Goal: Information Seeking & Learning: Learn about a topic

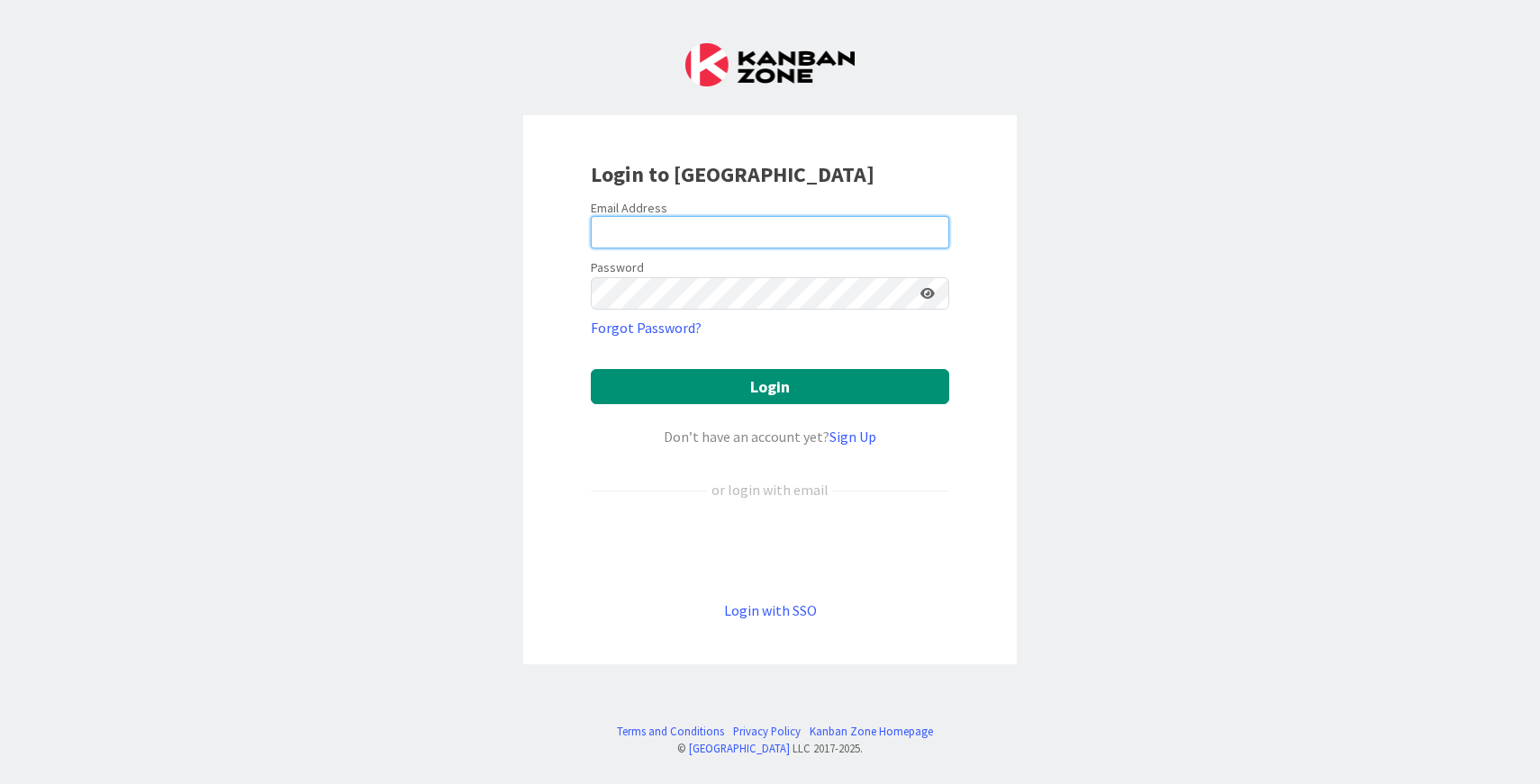
click at [711, 231] on input "email" at bounding box center [770, 232] width 358 height 32
type input "[EMAIL_ADDRESS][PERSON_NAME][DOMAIN_NAME]"
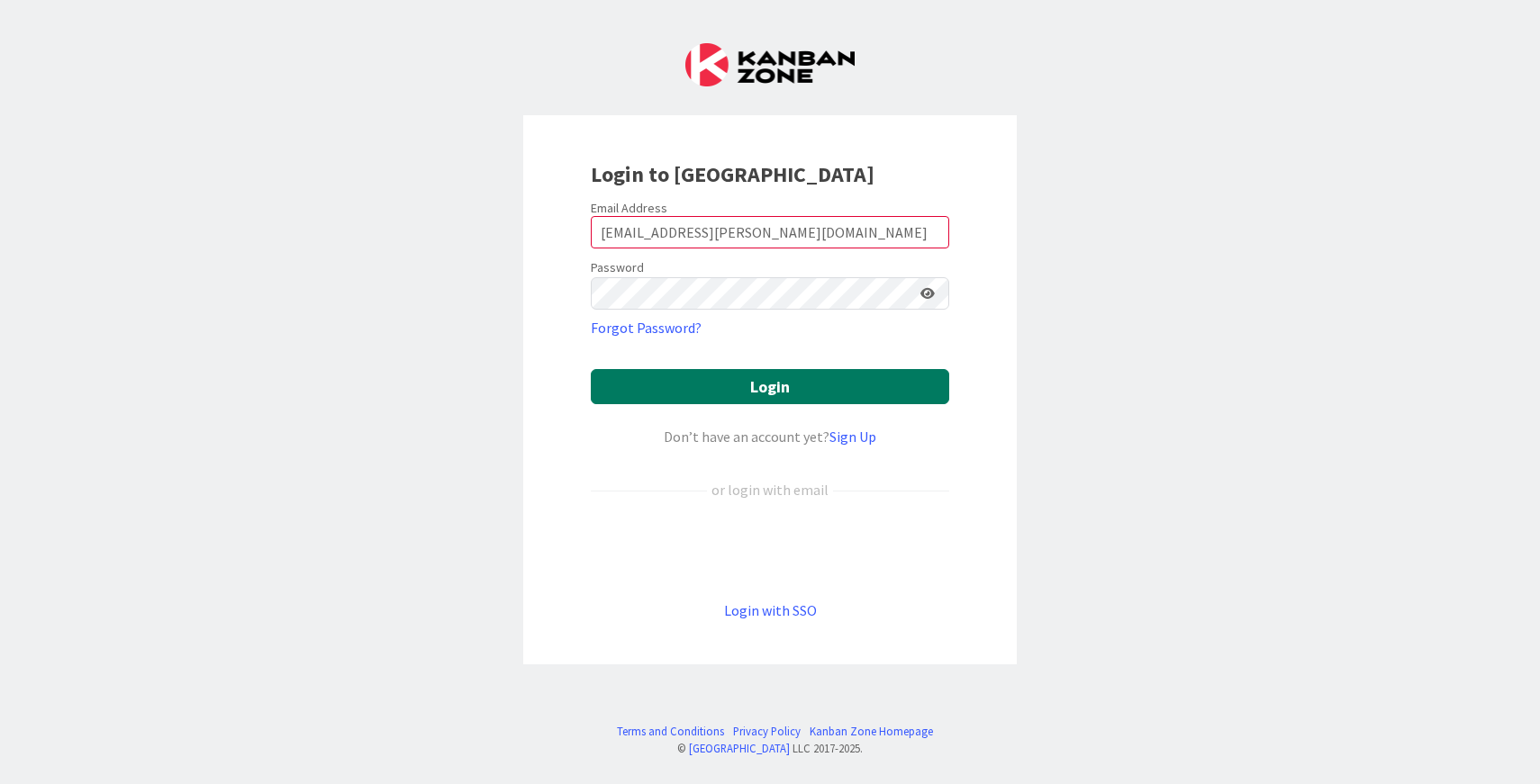
click at [725, 378] on button "Login" at bounding box center [770, 386] width 358 height 35
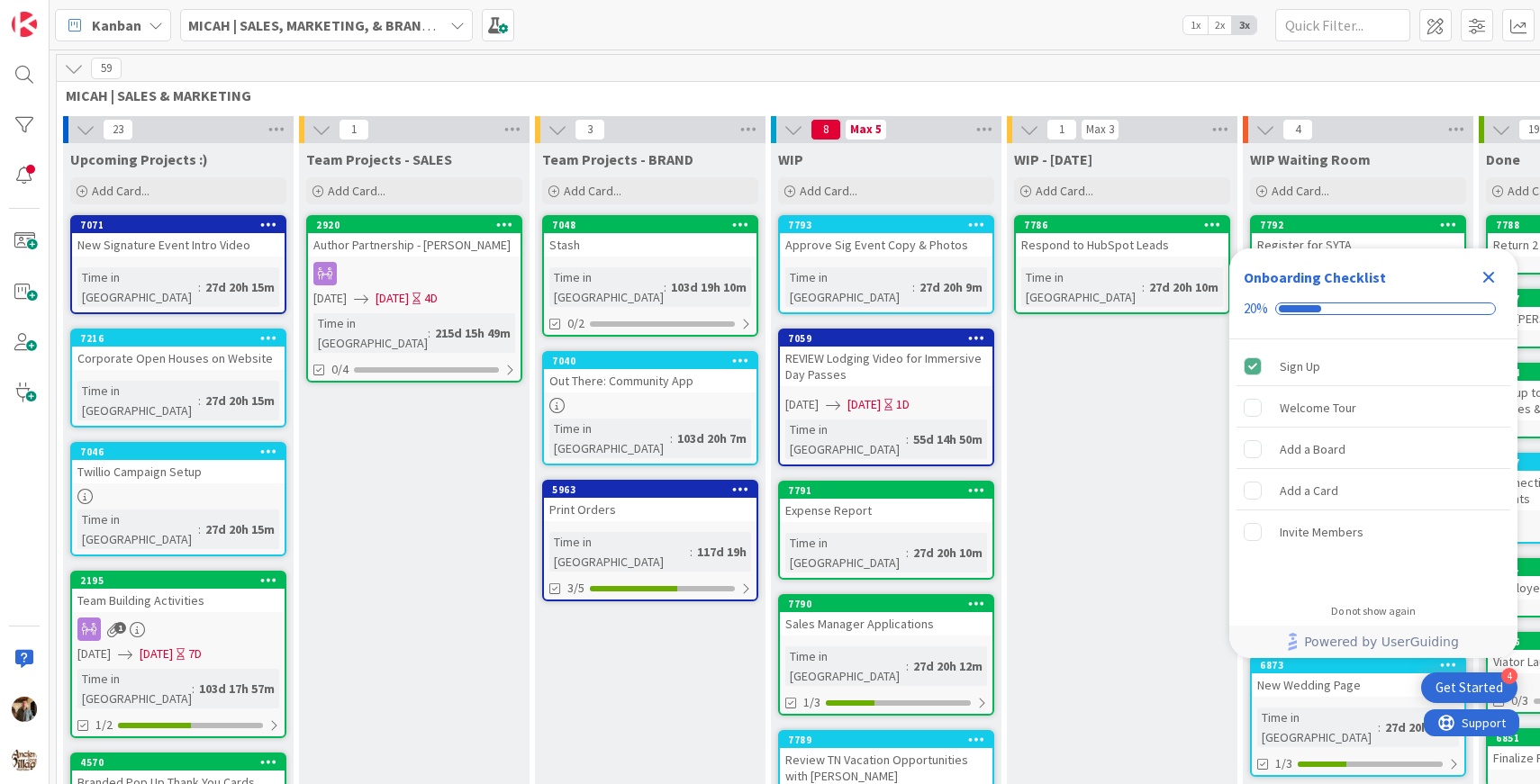
click at [324, 31] on b "MICAH | SALES, MARKETING, & BRAND STRATEGY" at bounding box center [344, 25] width 313 height 18
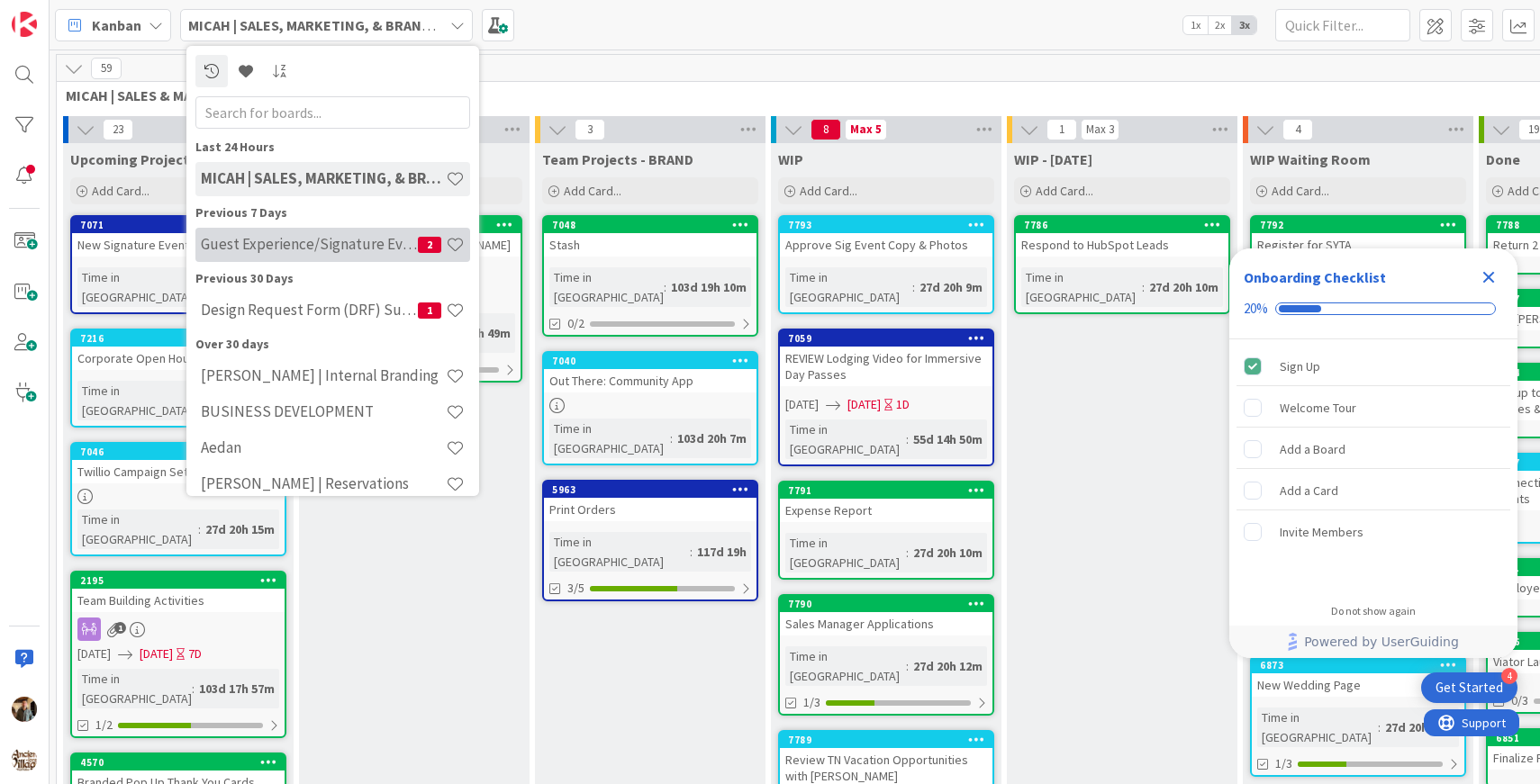
click at [314, 236] on h4 "Guest Experience/Signature Events" at bounding box center [309, 244] width 217 height 18
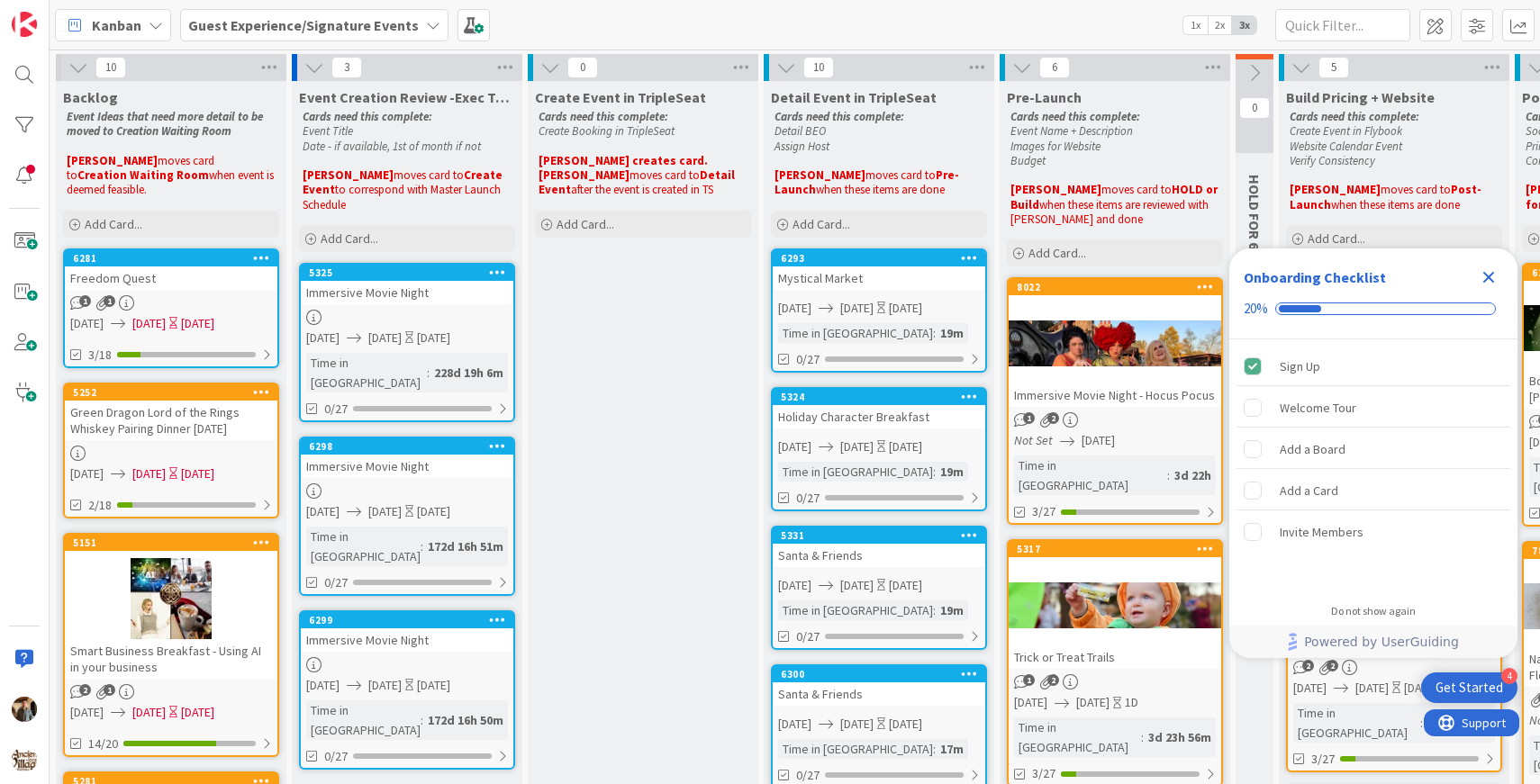
click at [1486, 278] on icon "Close Checklist" at bounding box center [1489, 278] width 11 height 11
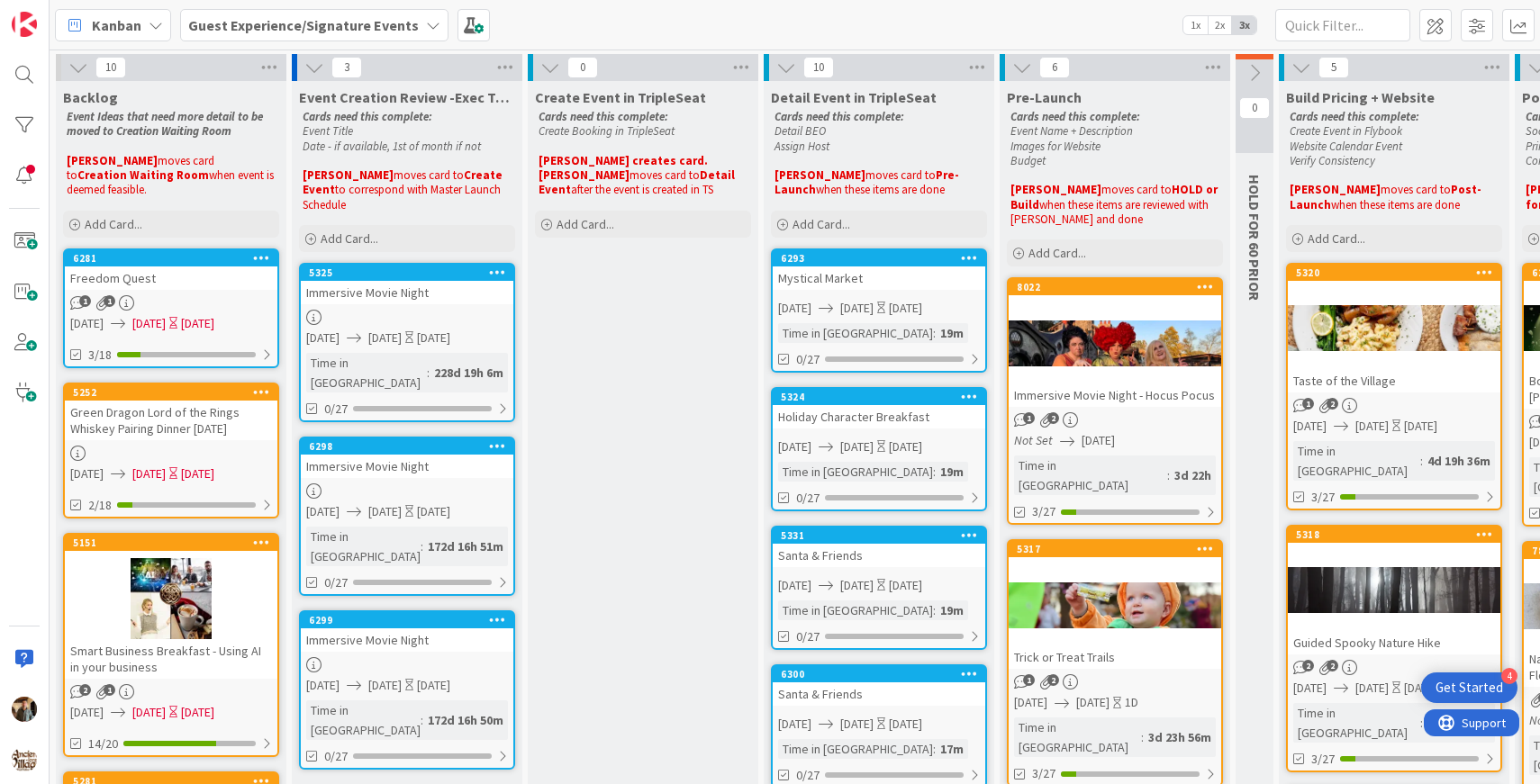
click at [1129, 338] on div at bounding box center [1115, 342] width 212 height 81
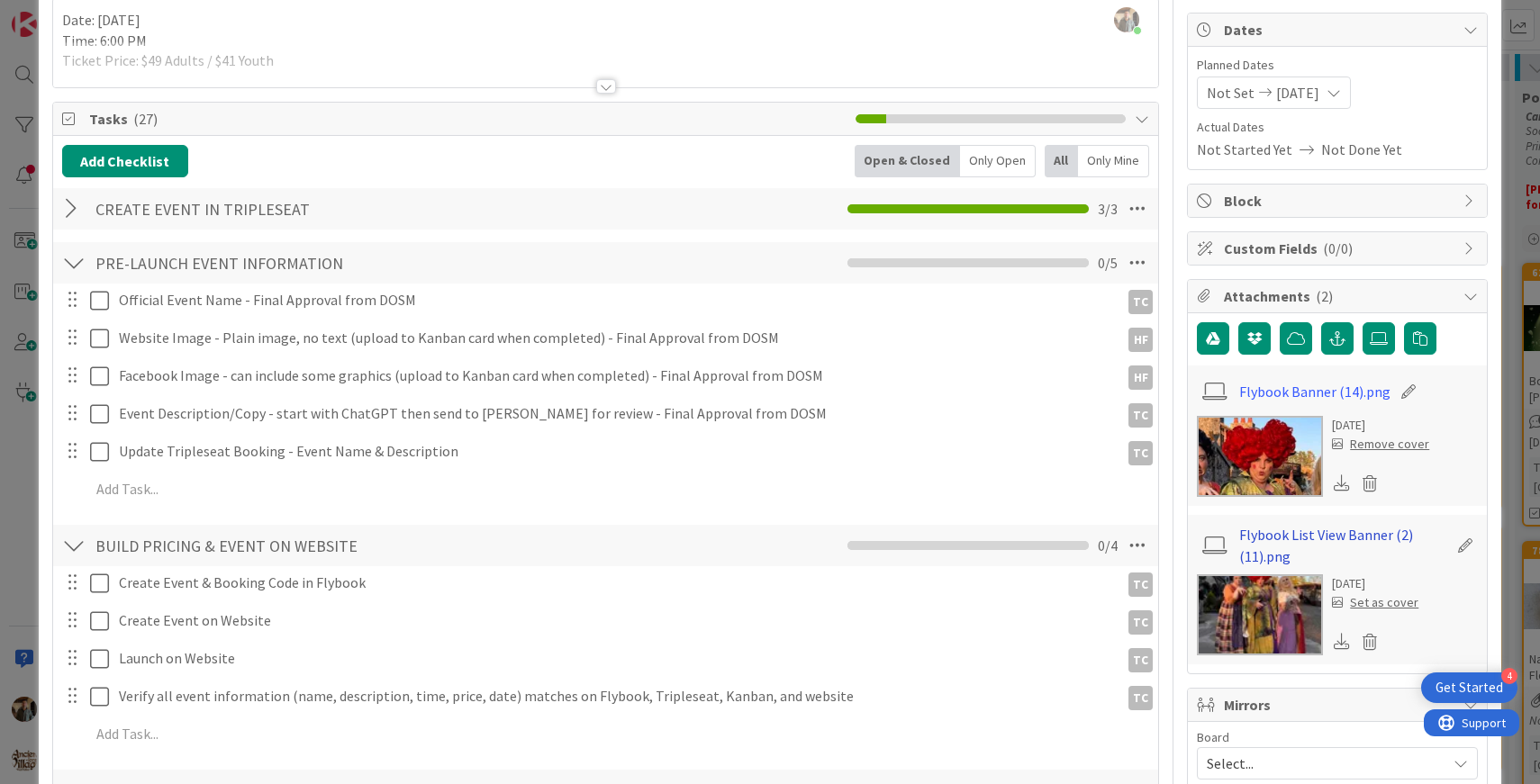
scroll to position [171, 0]
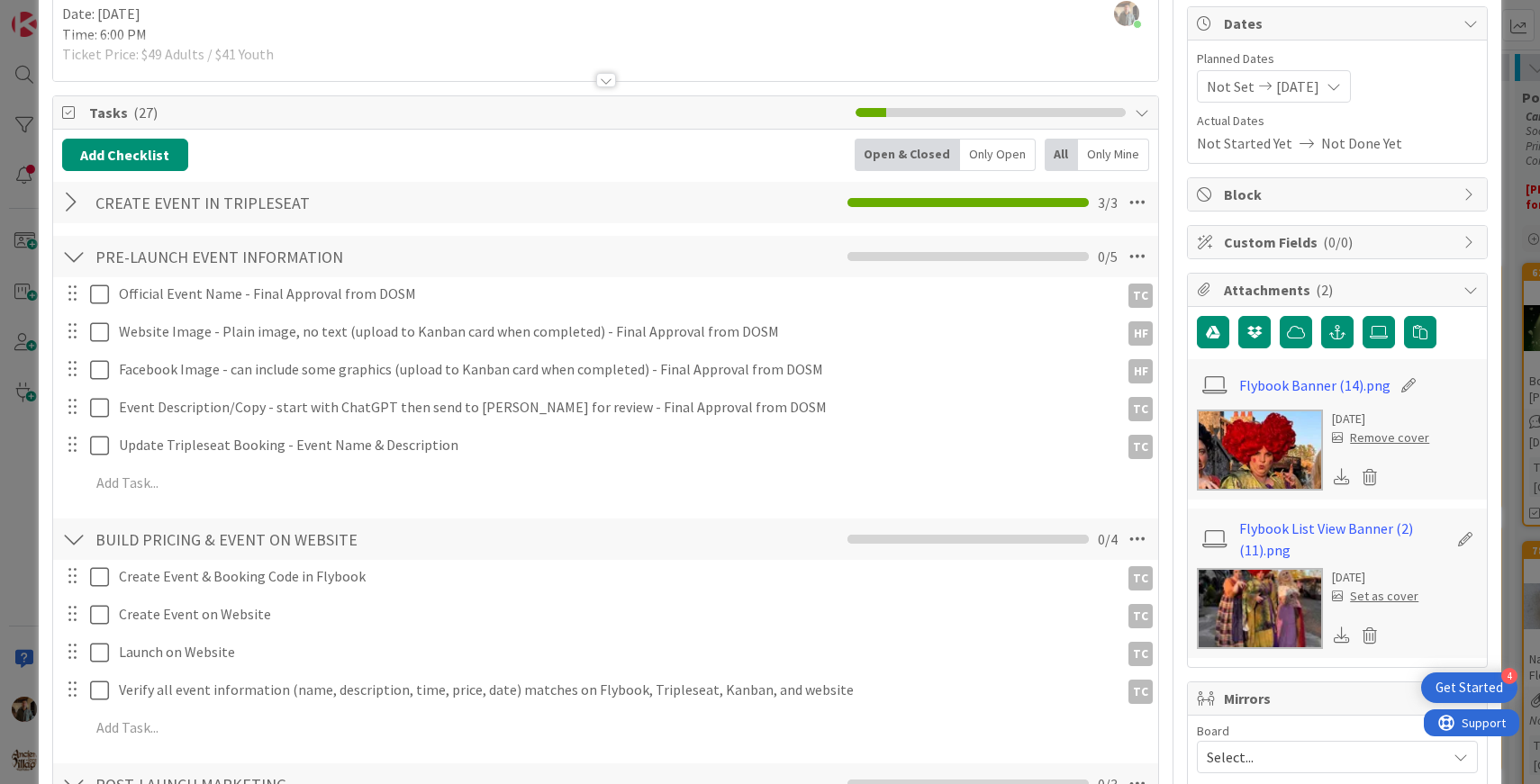
click at [1267, 635] on img at bounding box center [1259, 608] width 126 height 81
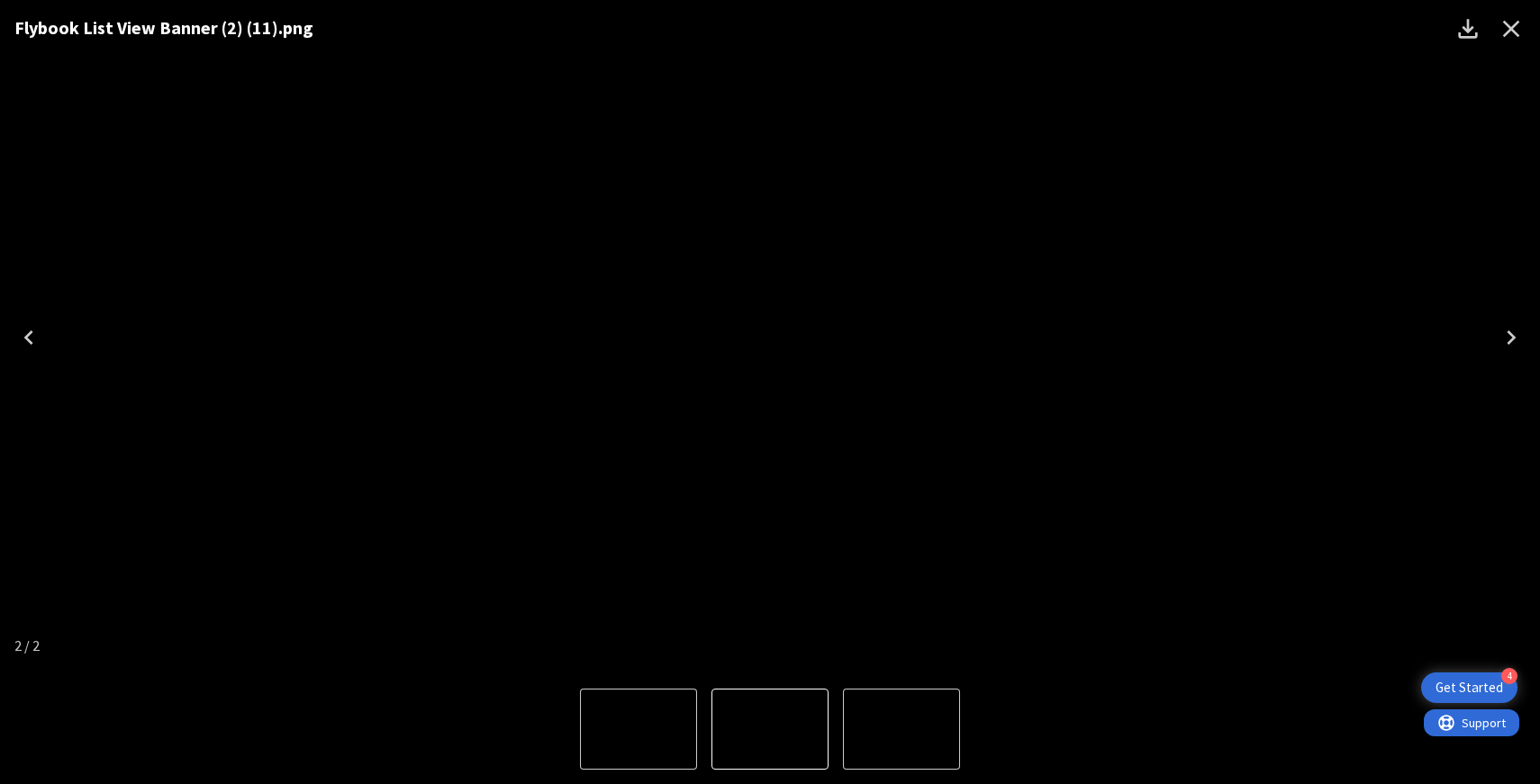
click at [1513, 28] on icon "Close" at bounding box center [1511, 28] width 28 height 28
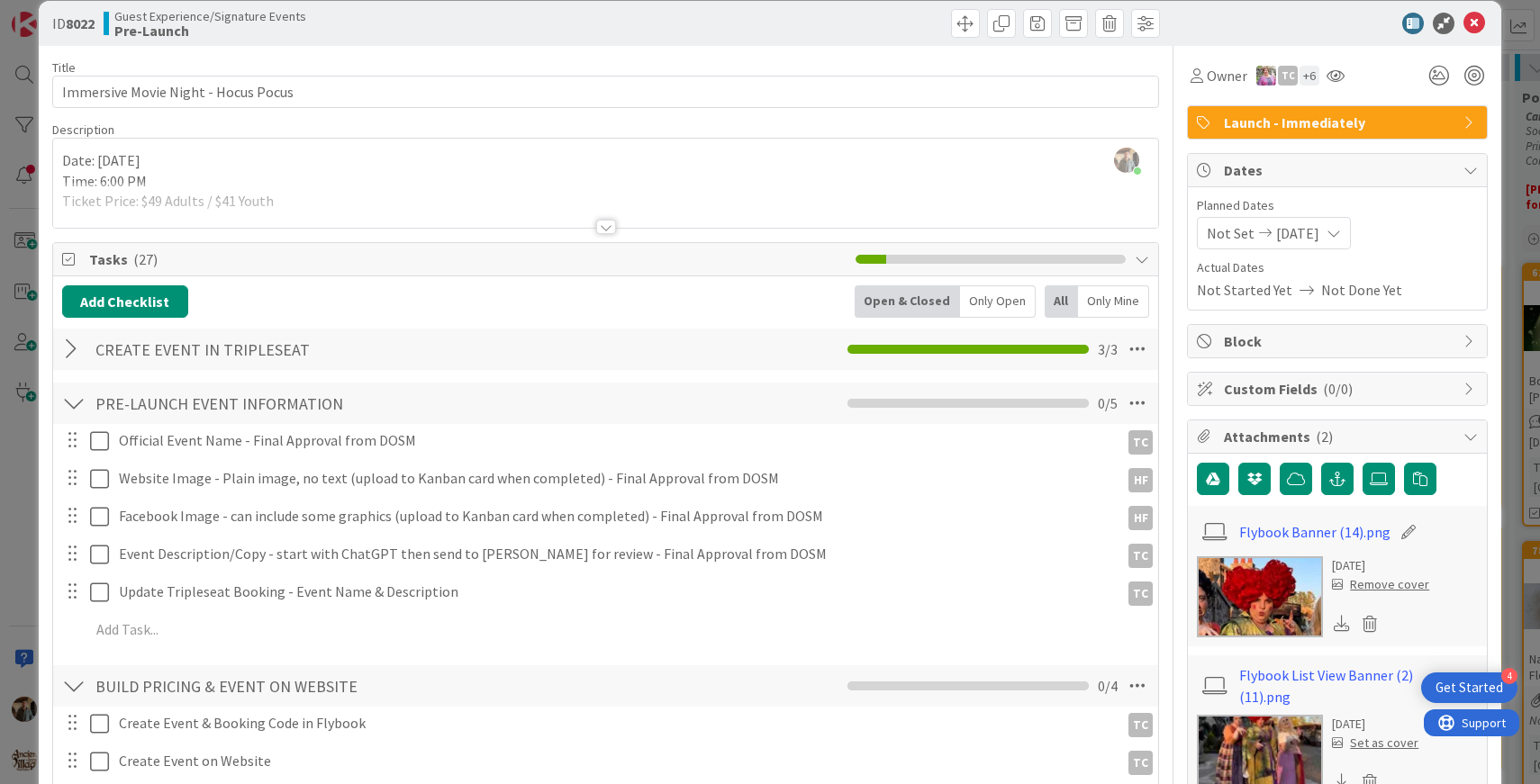
scroll to position [0, 0]
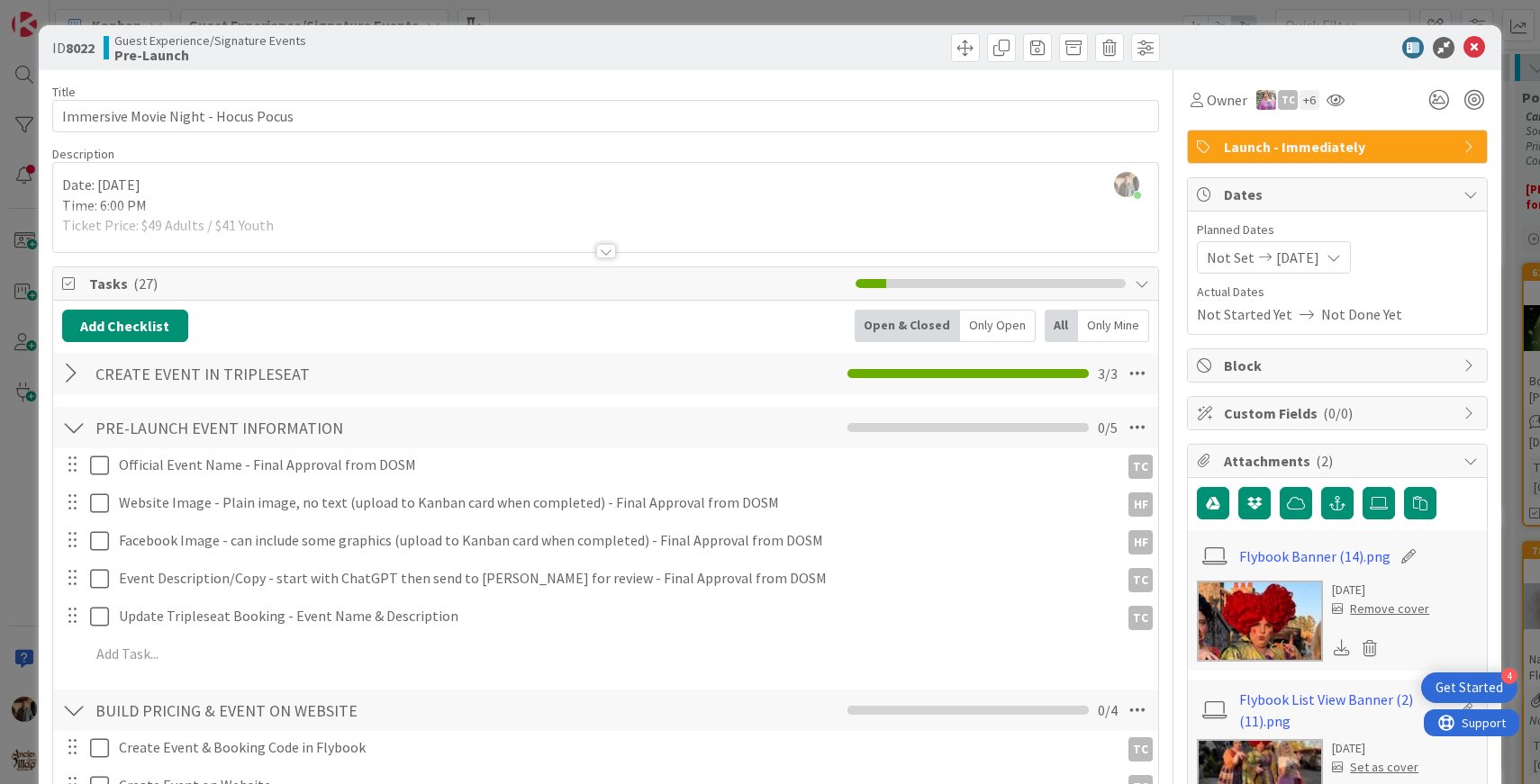
click at [605, 253] on div at bounding box center [606, 250] width 20 height 14
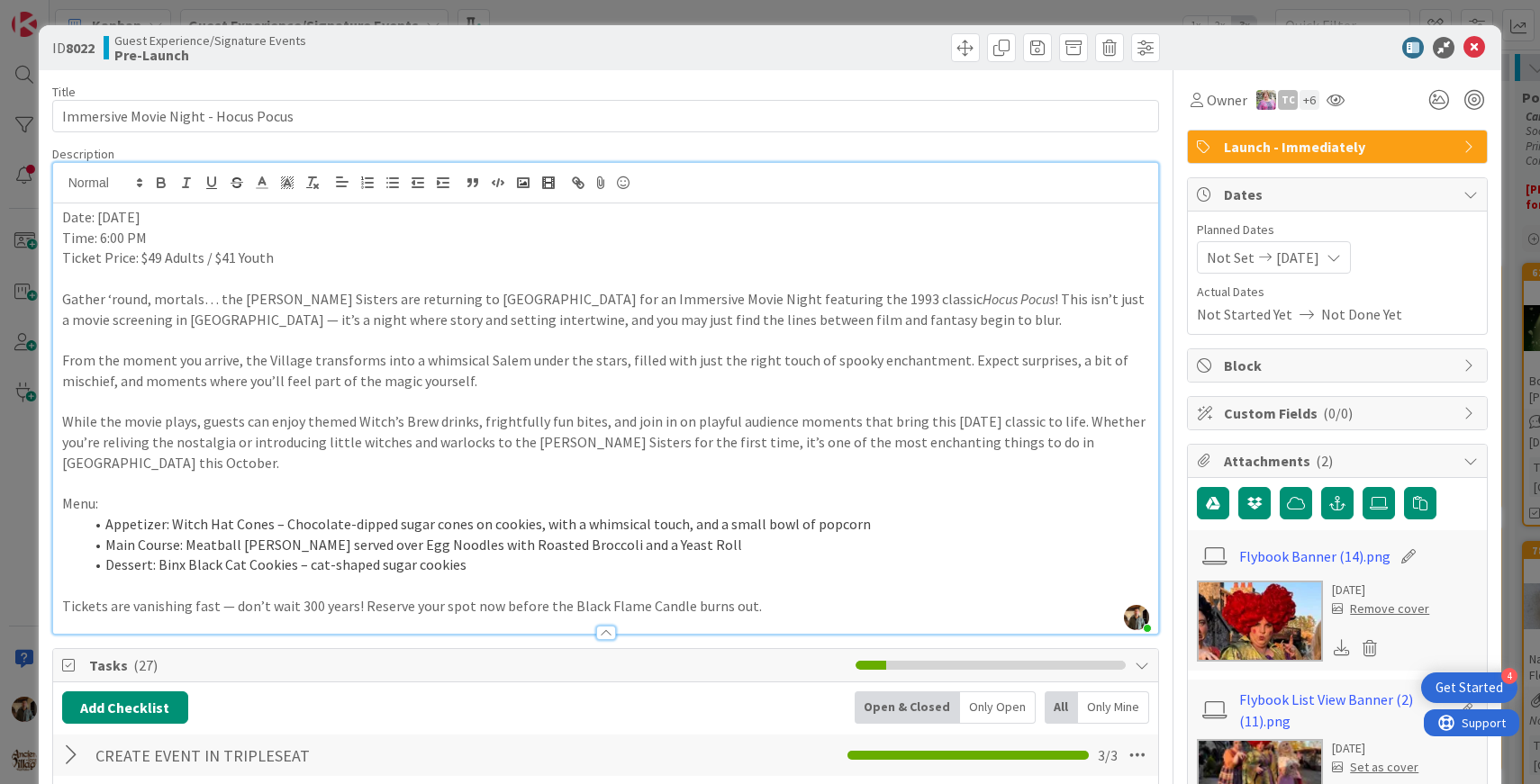
click at [152, 264] on p "Ticket Price: $49 Adults / $41 Youth" at bounding box center [606, 258] width 1088 height 21
click at [230, 260] on p "Ticket Price: $59 Adults / $41 Youth" at bounding box center [606, 258] width 1088 height 21
click at [1474, 49] on icon at bounding box center [1474, 47] width 22 height 22
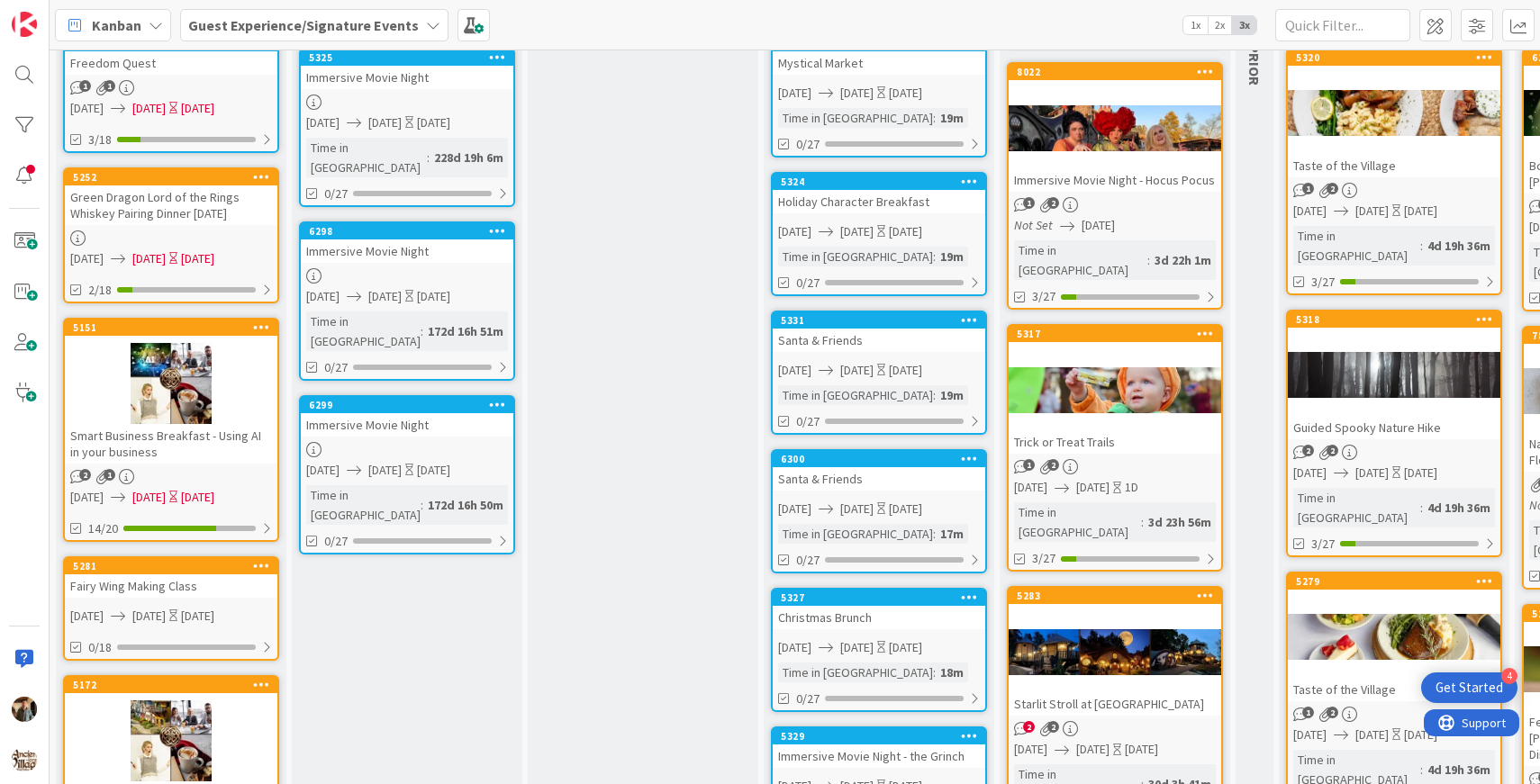
scroll to position [232, 0]
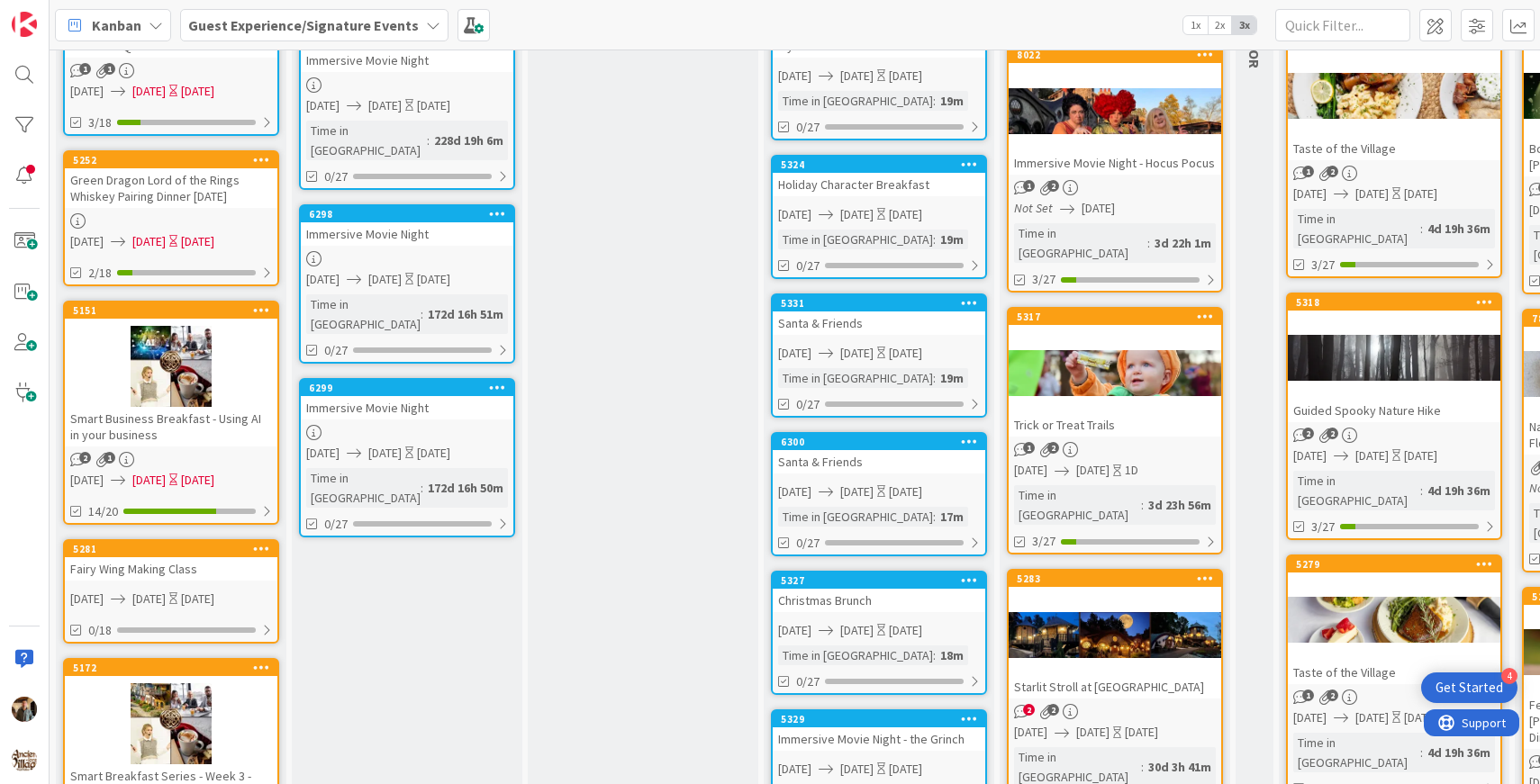
click at [1152, 357] on div at bounding box center [1115, 372] width 212 height 81
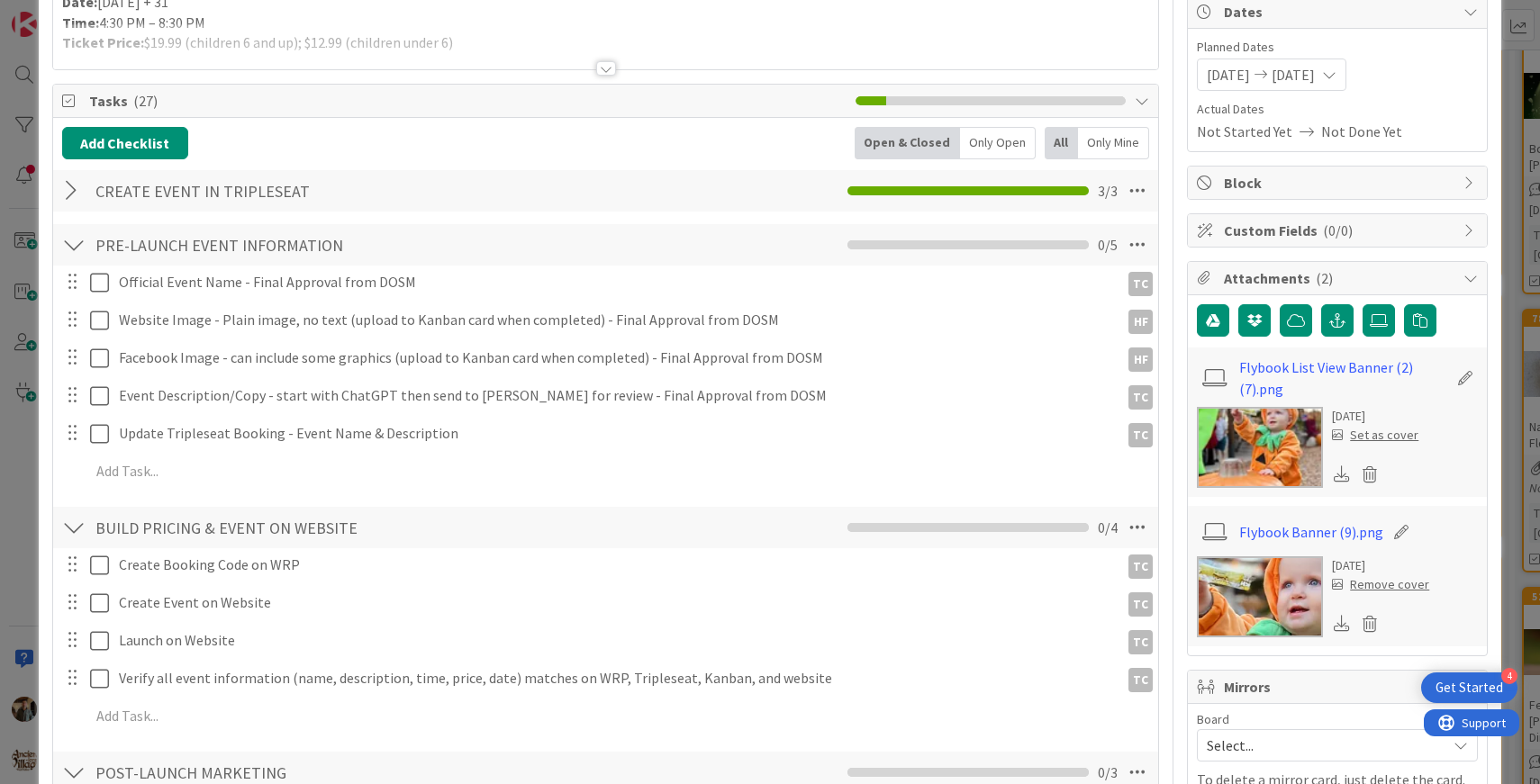
scroll to position [279, 0]
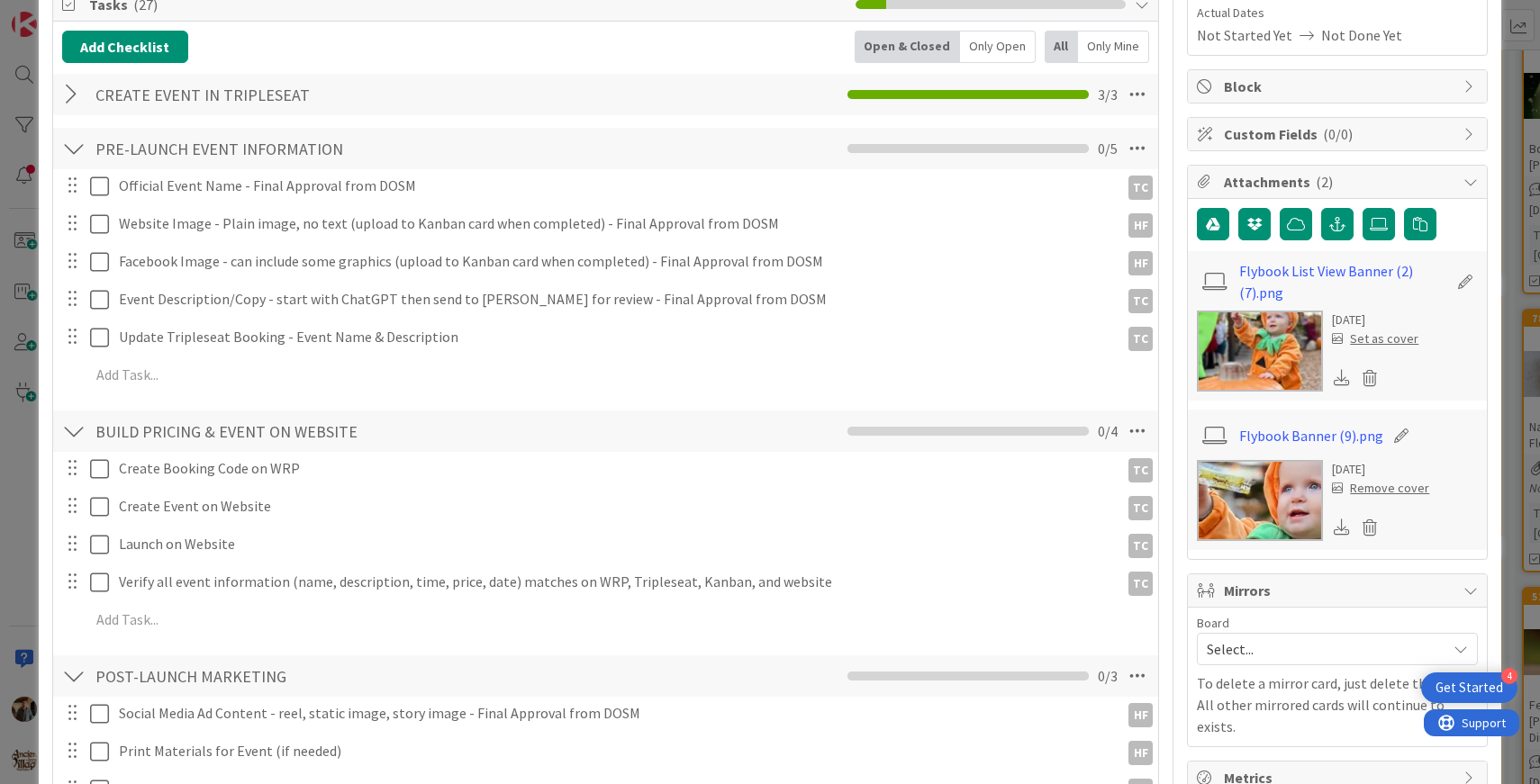
click at [1270, 346] on img at bounding box center [1259, 351] width 126 height 81
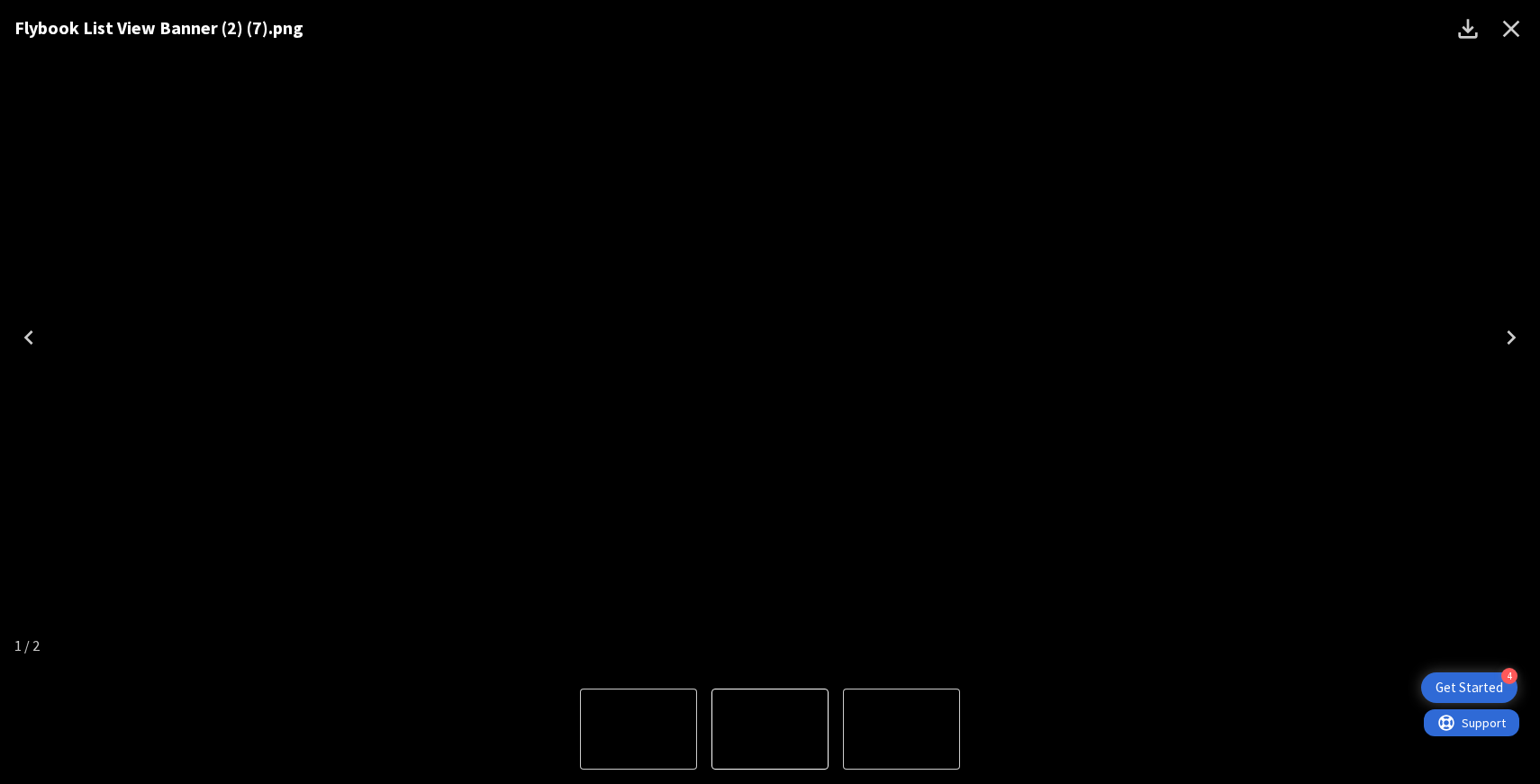
click at [902, 729] on img "2 of 2" at bounding box center [902, 729] width 0 height 0
click at [638, 729] on img "1 of 2" at bounding box center [638, 729] width 0 height 0
click at [1504, 23] on icon "Close" at bounding box center [1512, 29] width 17 height 17
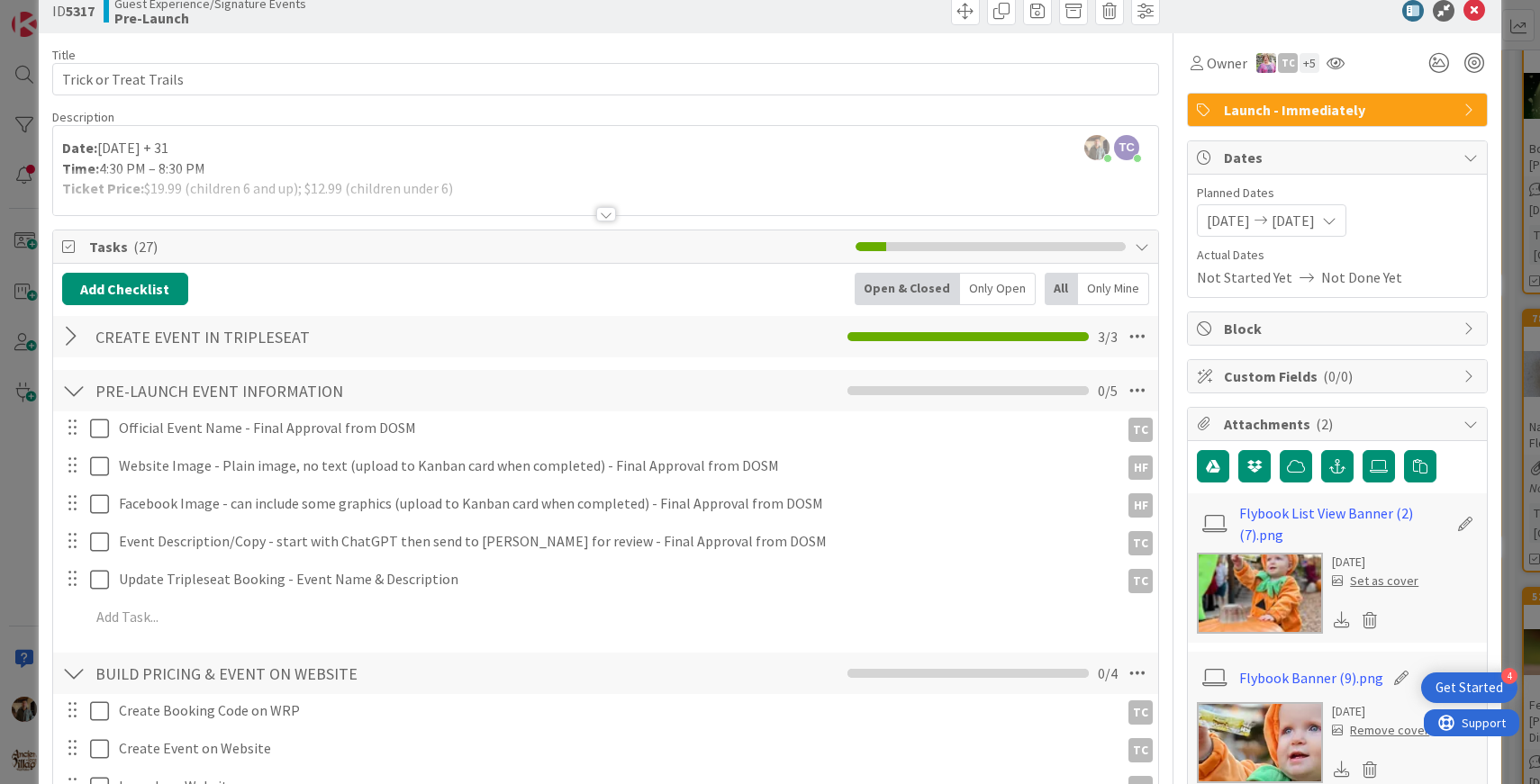
scroll to position [0, 0]
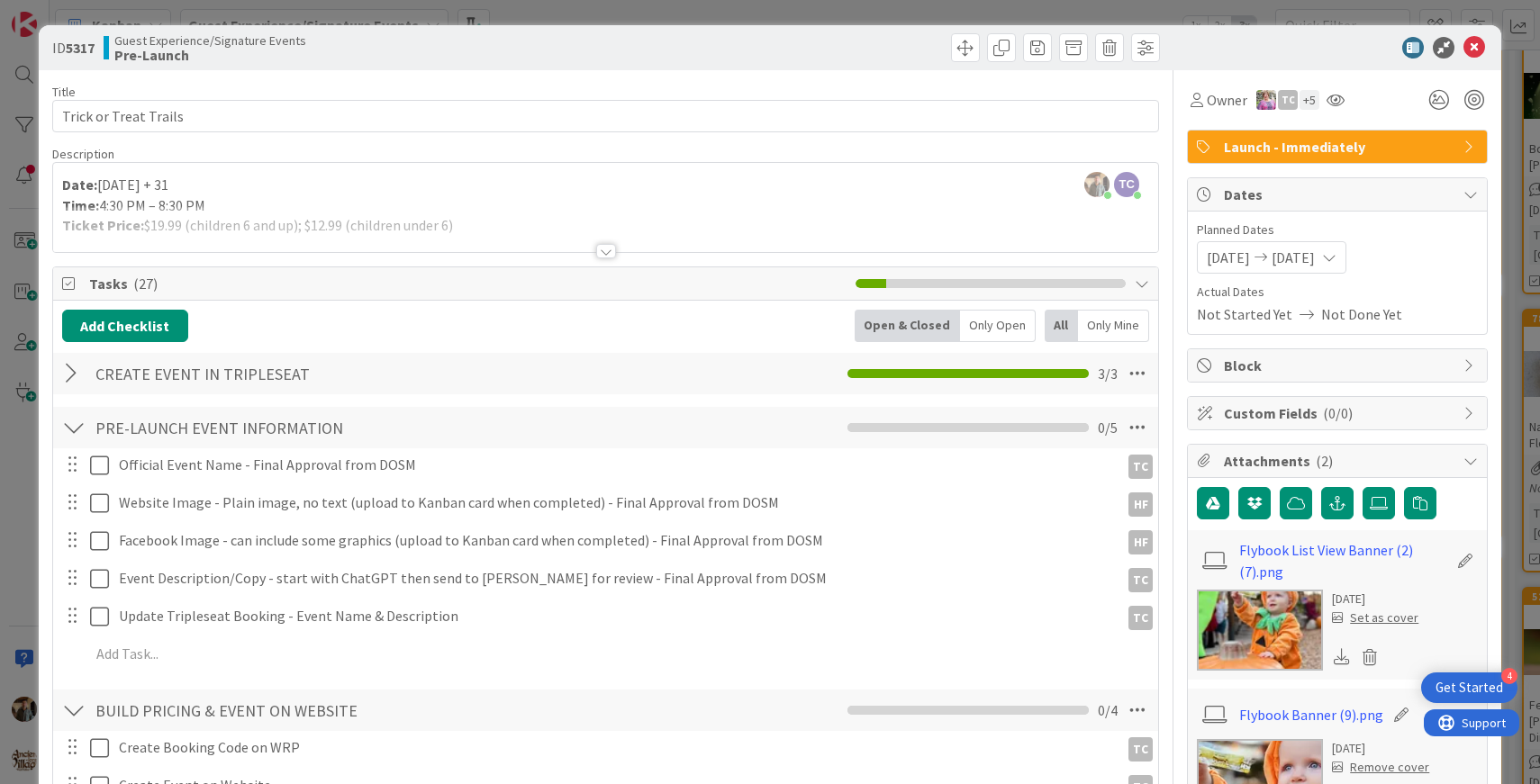
click at [609, 250] on div at bounding box center [606, 250] width 20 height 14
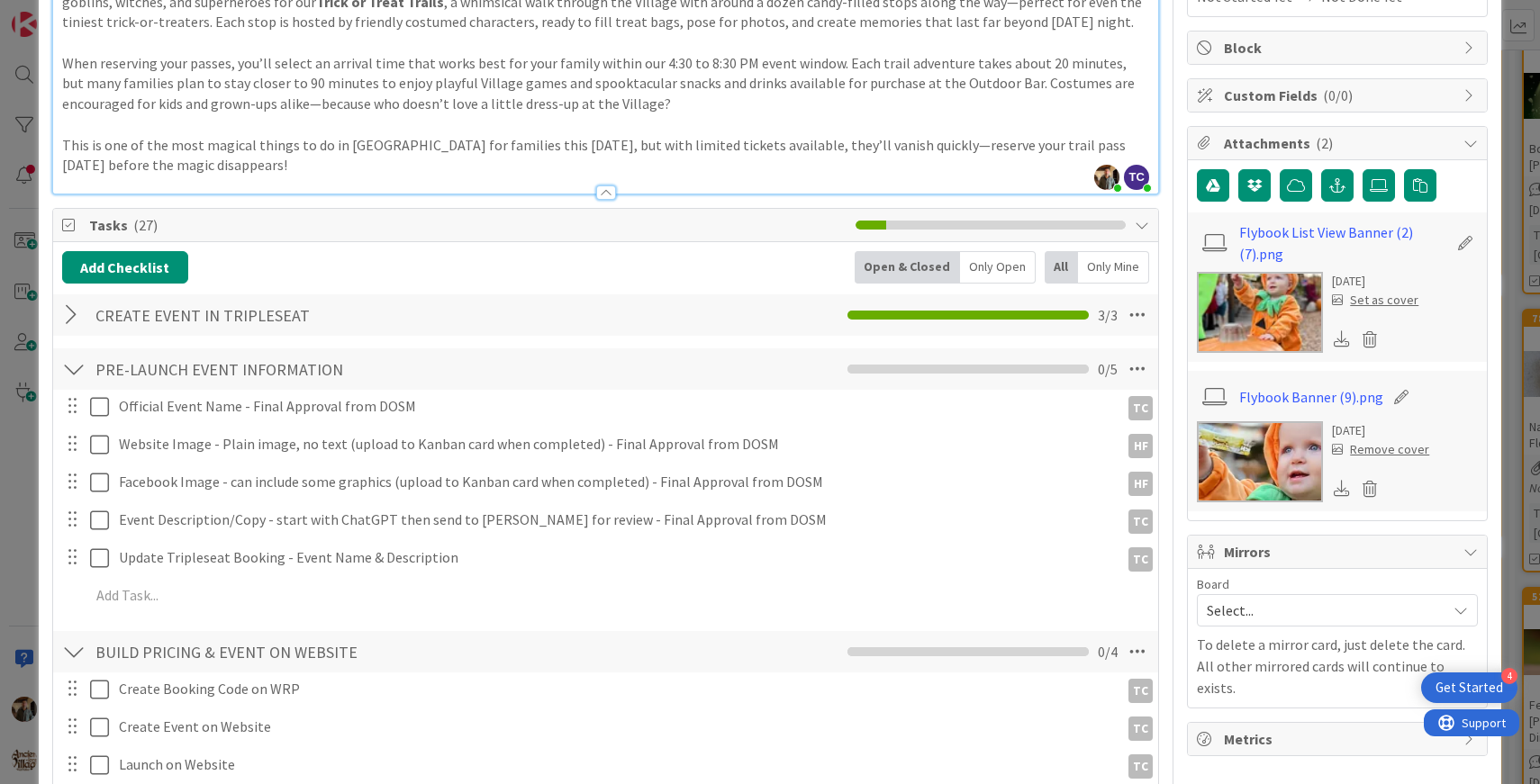
scroll to position [319, 0]
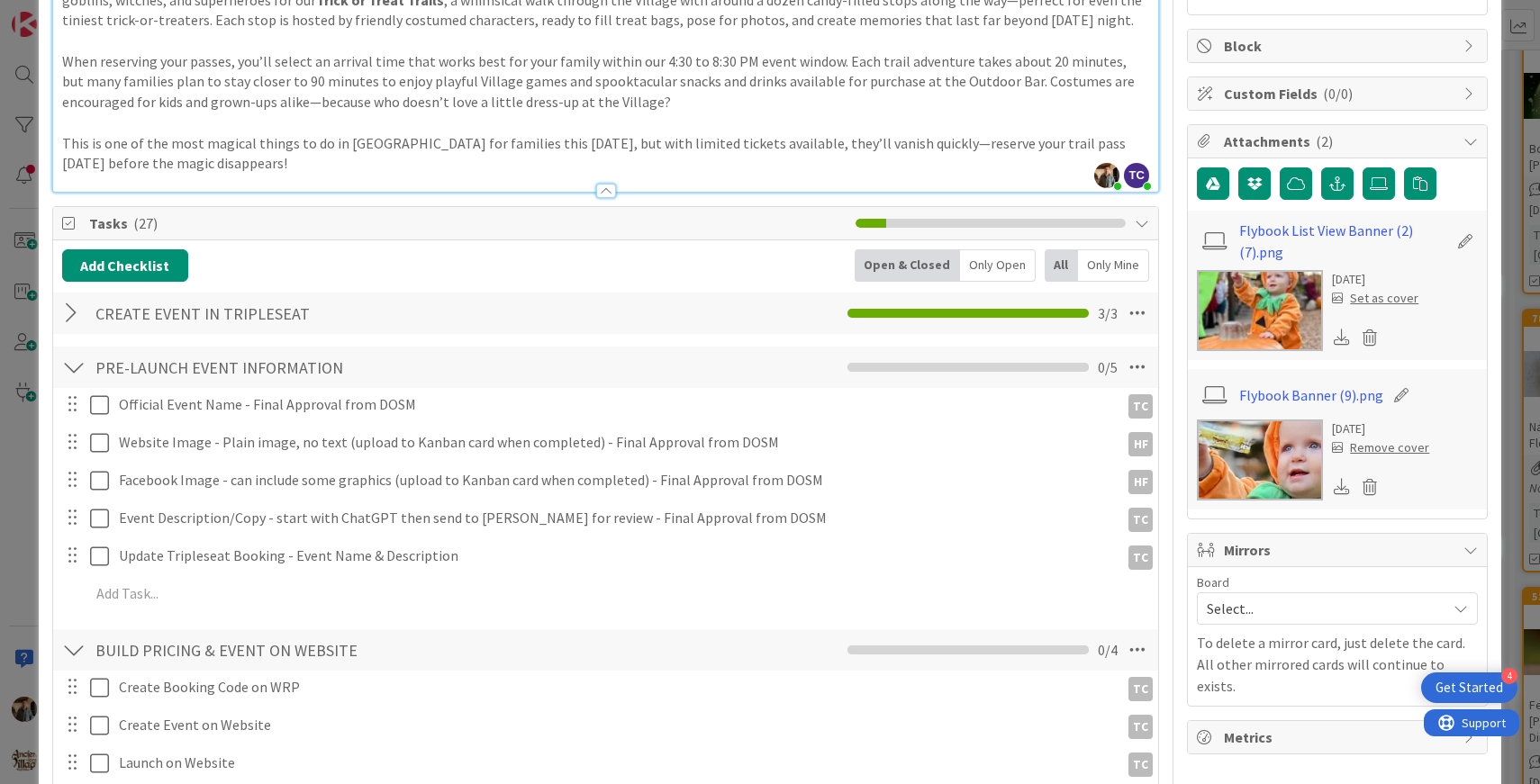
click at [1275, 321] on img at bounding box center [1259, 310] width 126 height 81
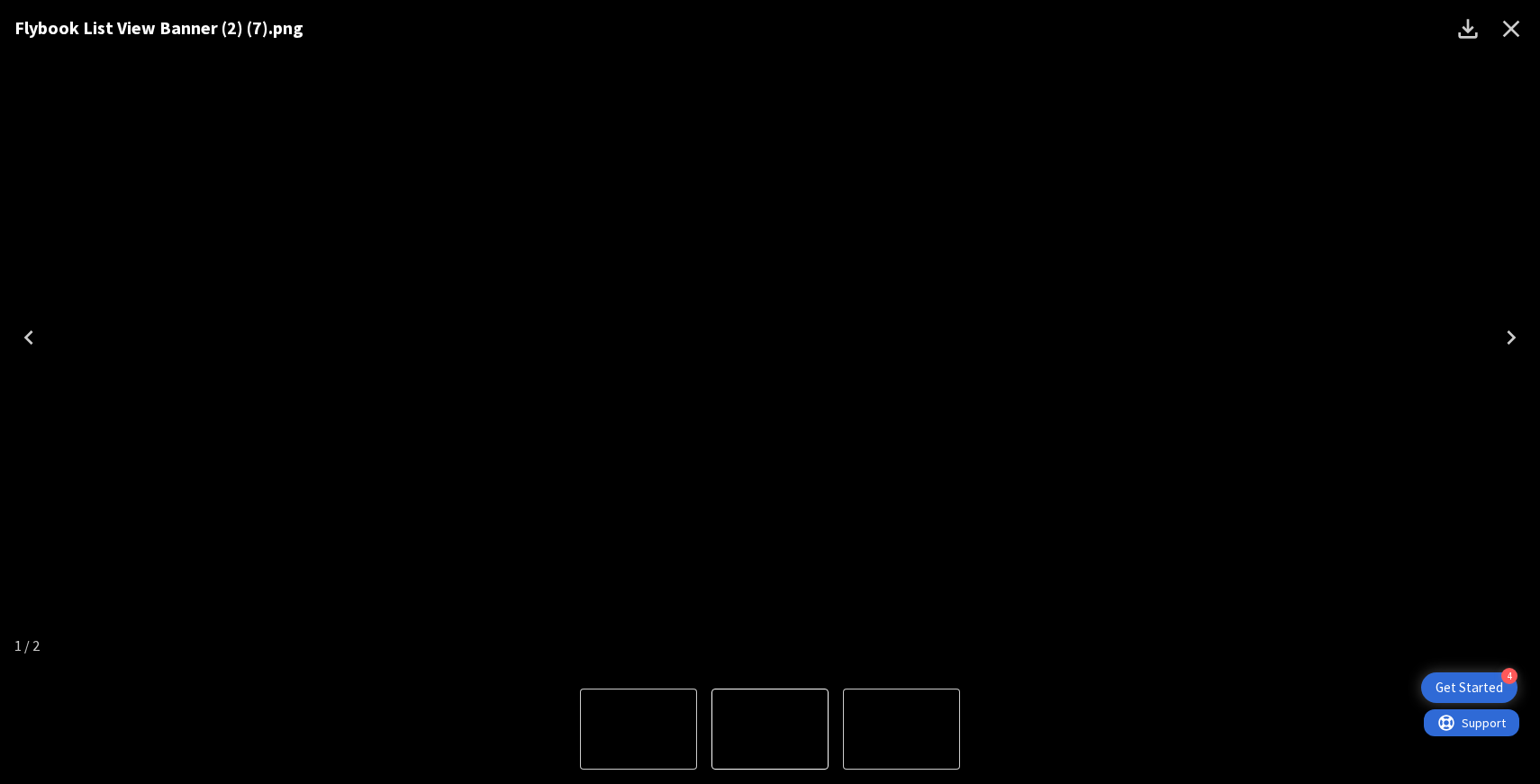
click at [1510, 27] on icon "Close" at bounding box center [1512, 29] width 17 height 17
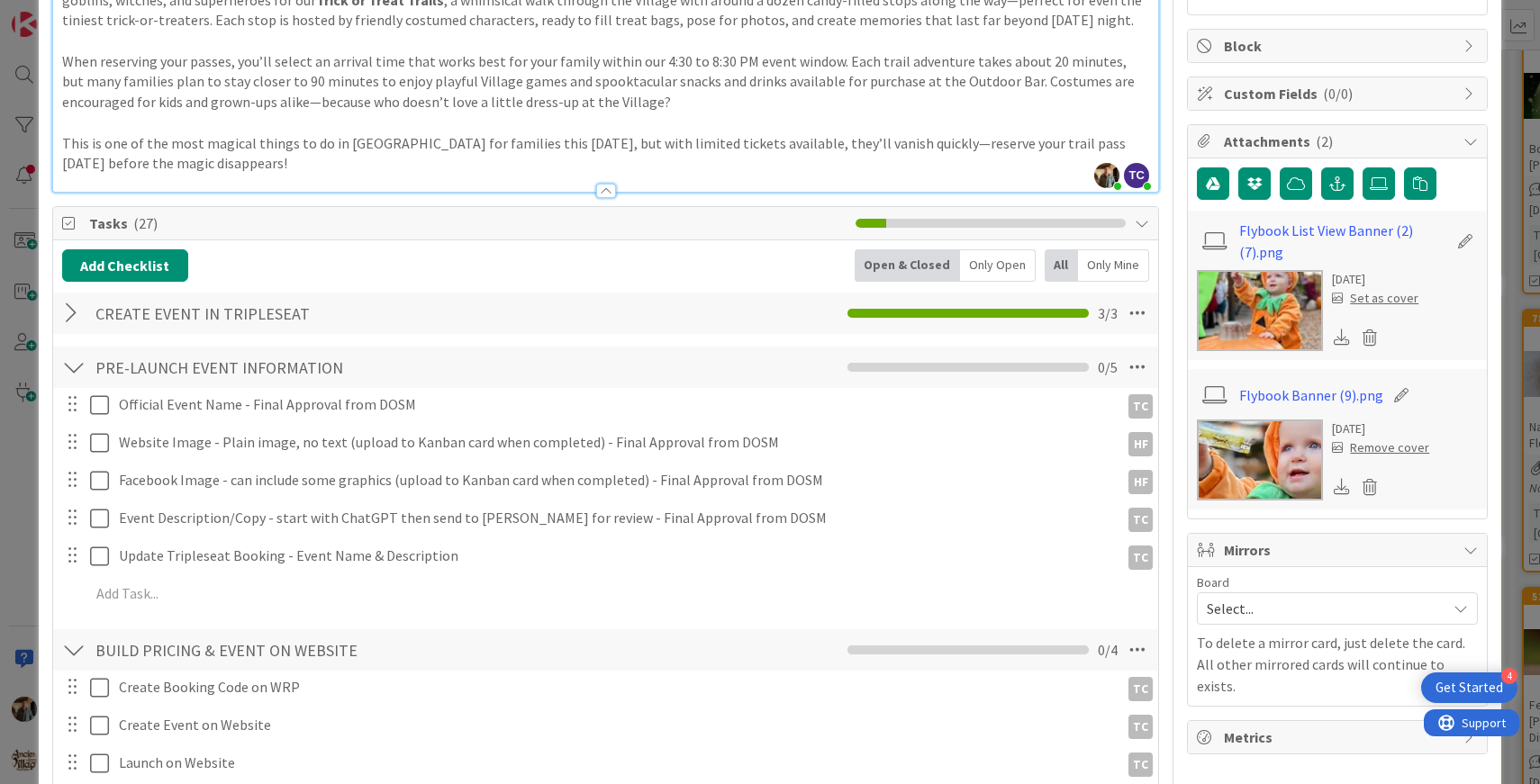
click at [1256, 457] on img at bounding box center [1259, 460] width 126 height 81
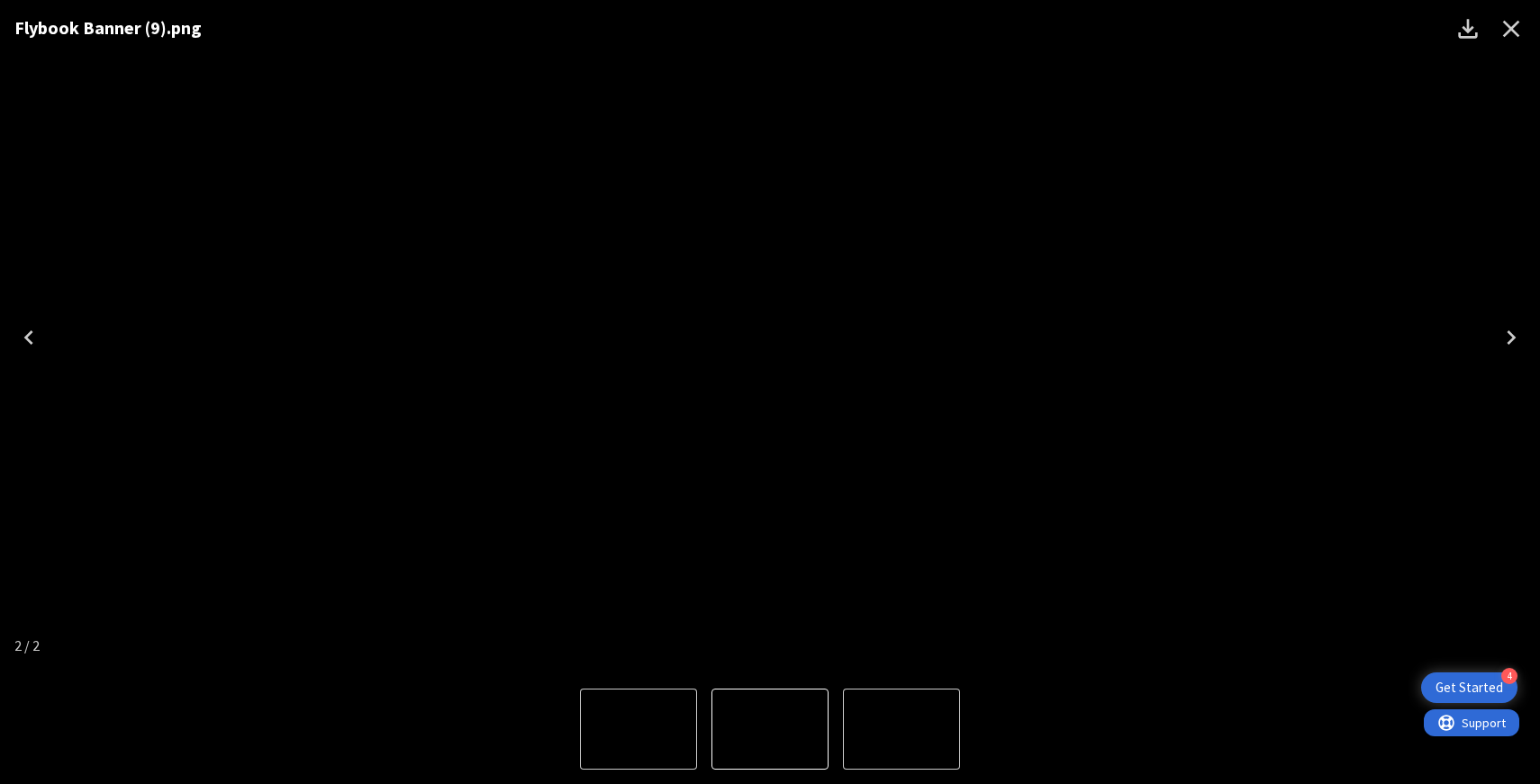
click at [1510, 33] on icon "Close" at bounding box center [1511, 28] width 28 height 28
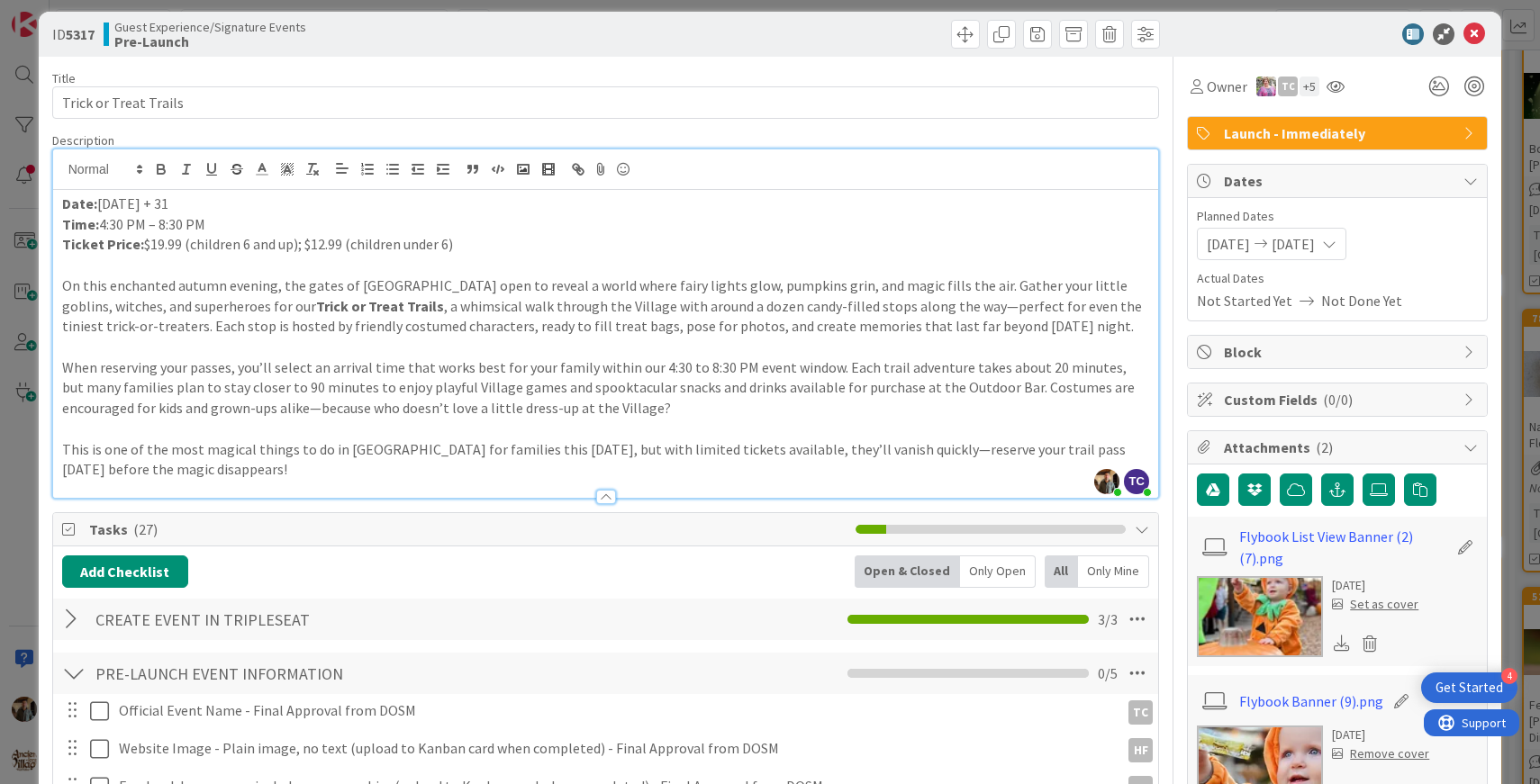
scroll to position [0, 0]
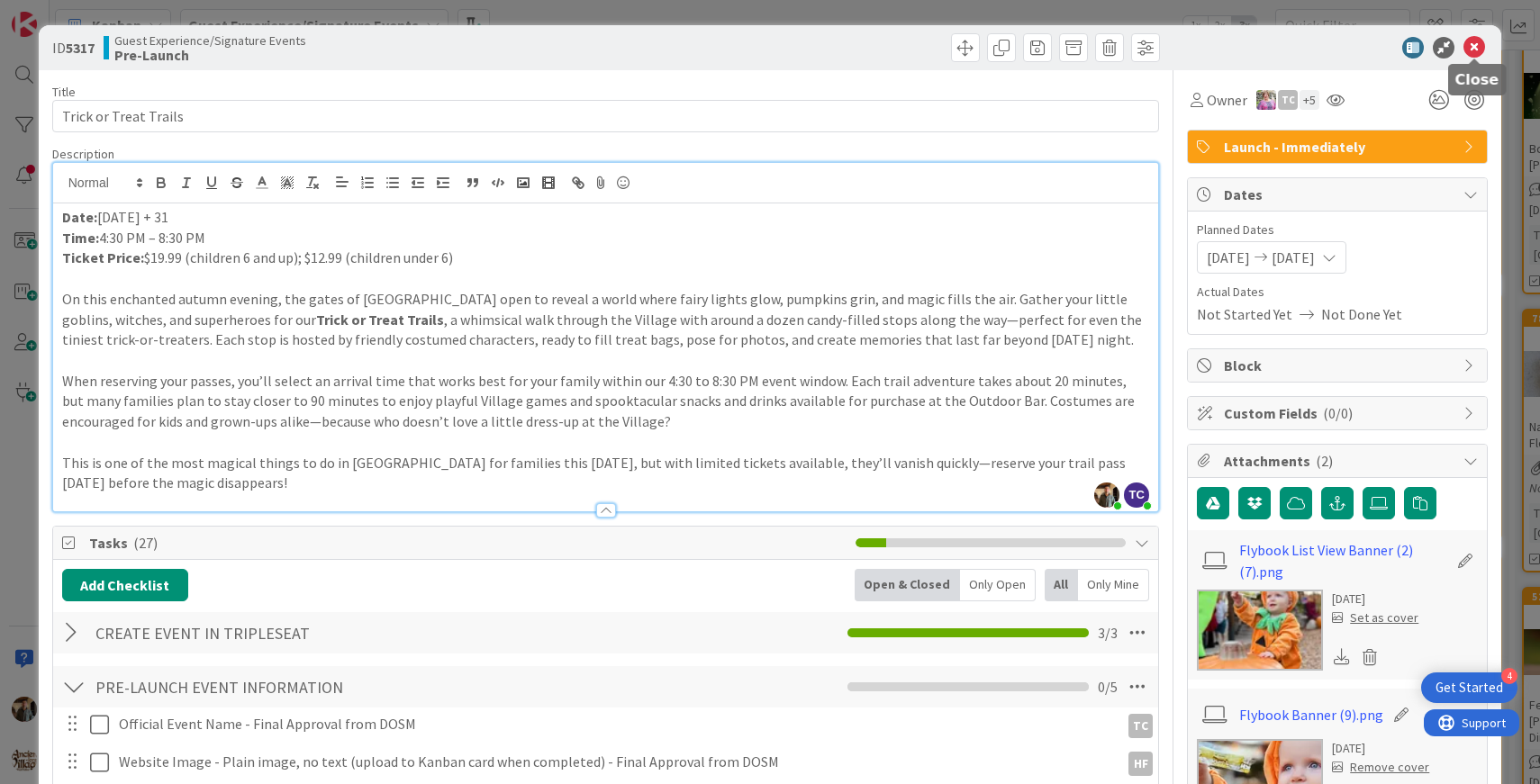
click at [1472, 47] on icon at bounding box center [1474, 47] width 22 height 22
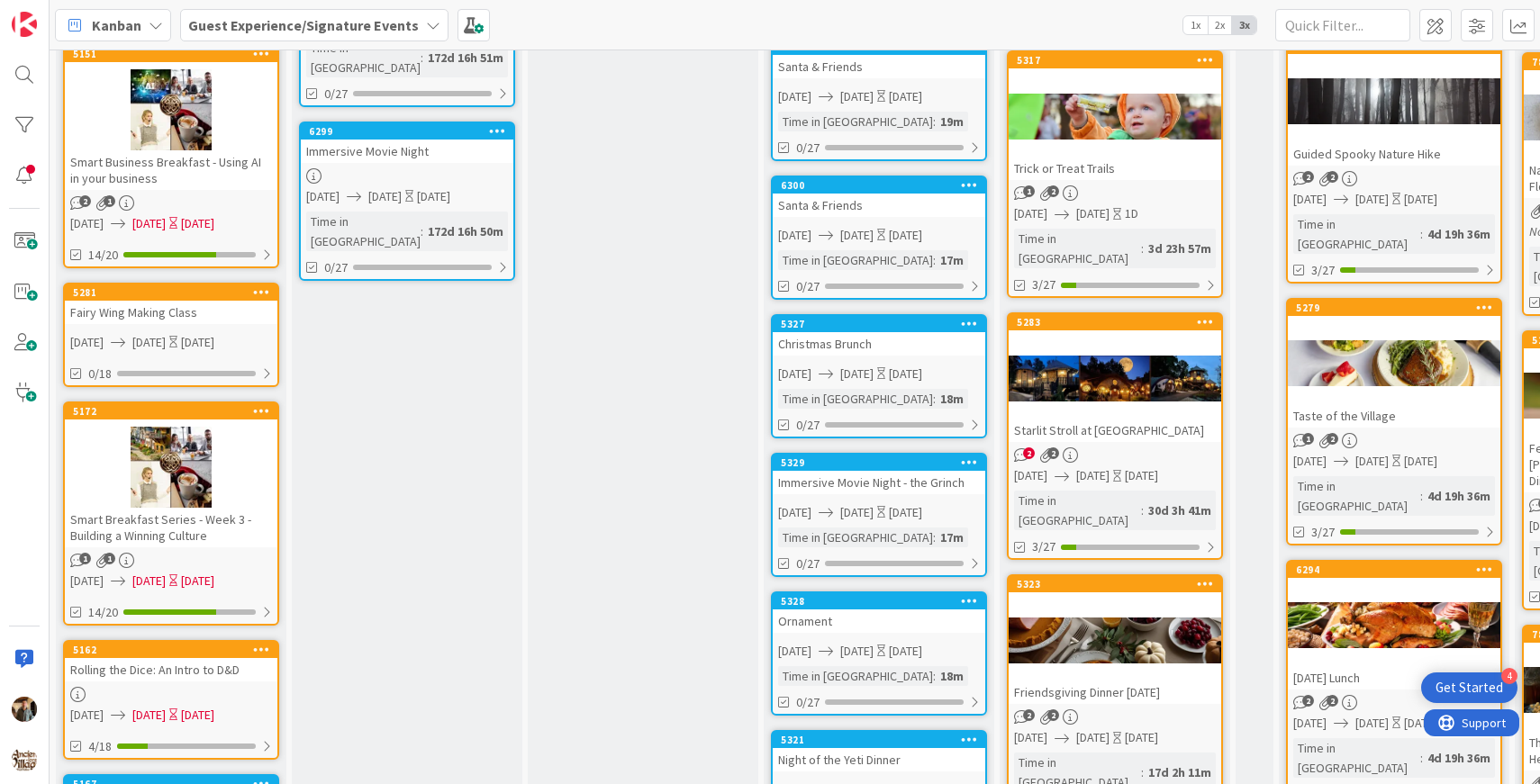
scroll to position [502, 0]
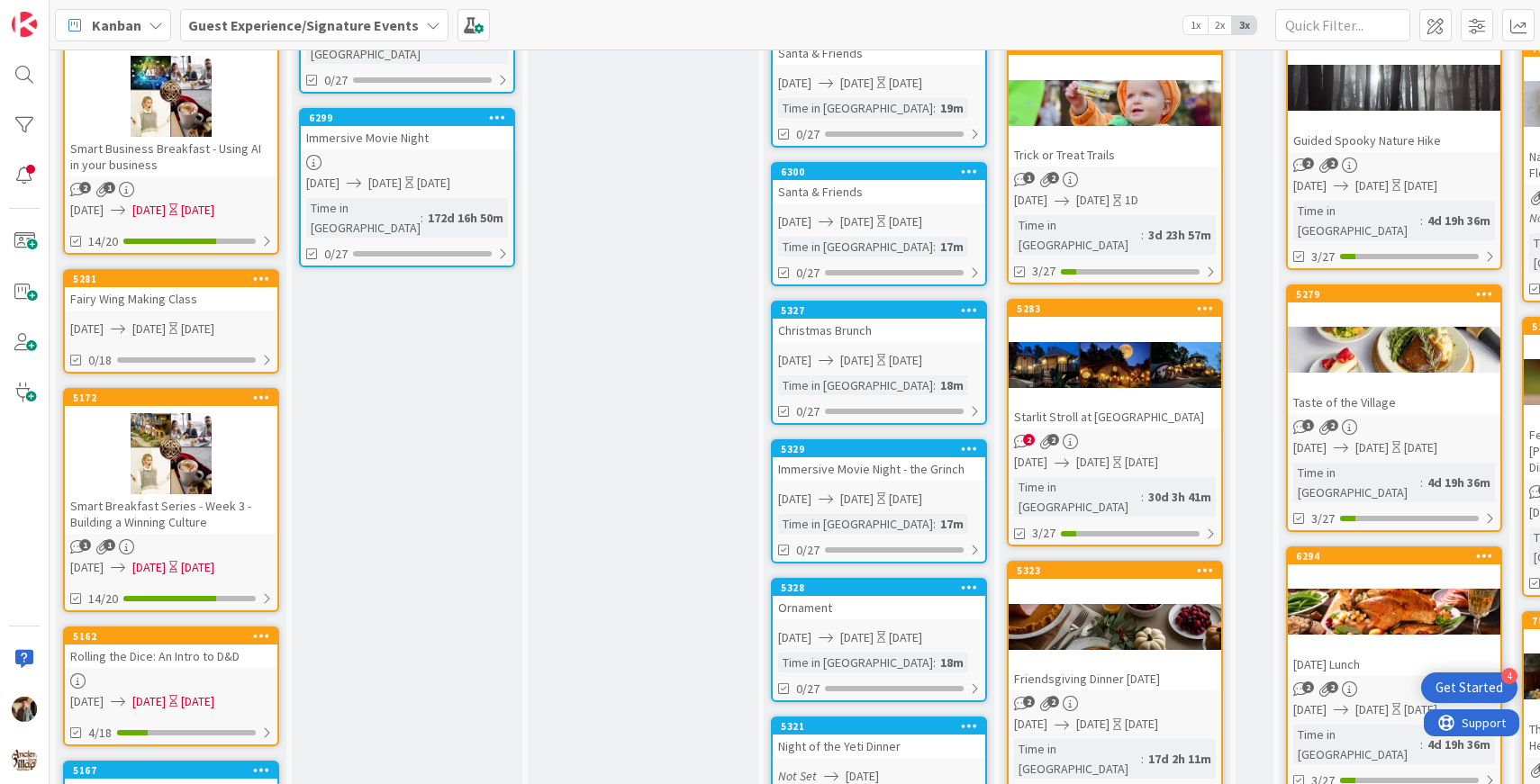
click at [1105, 340] on div at bounding box center [1115, 364] width 212 height 81
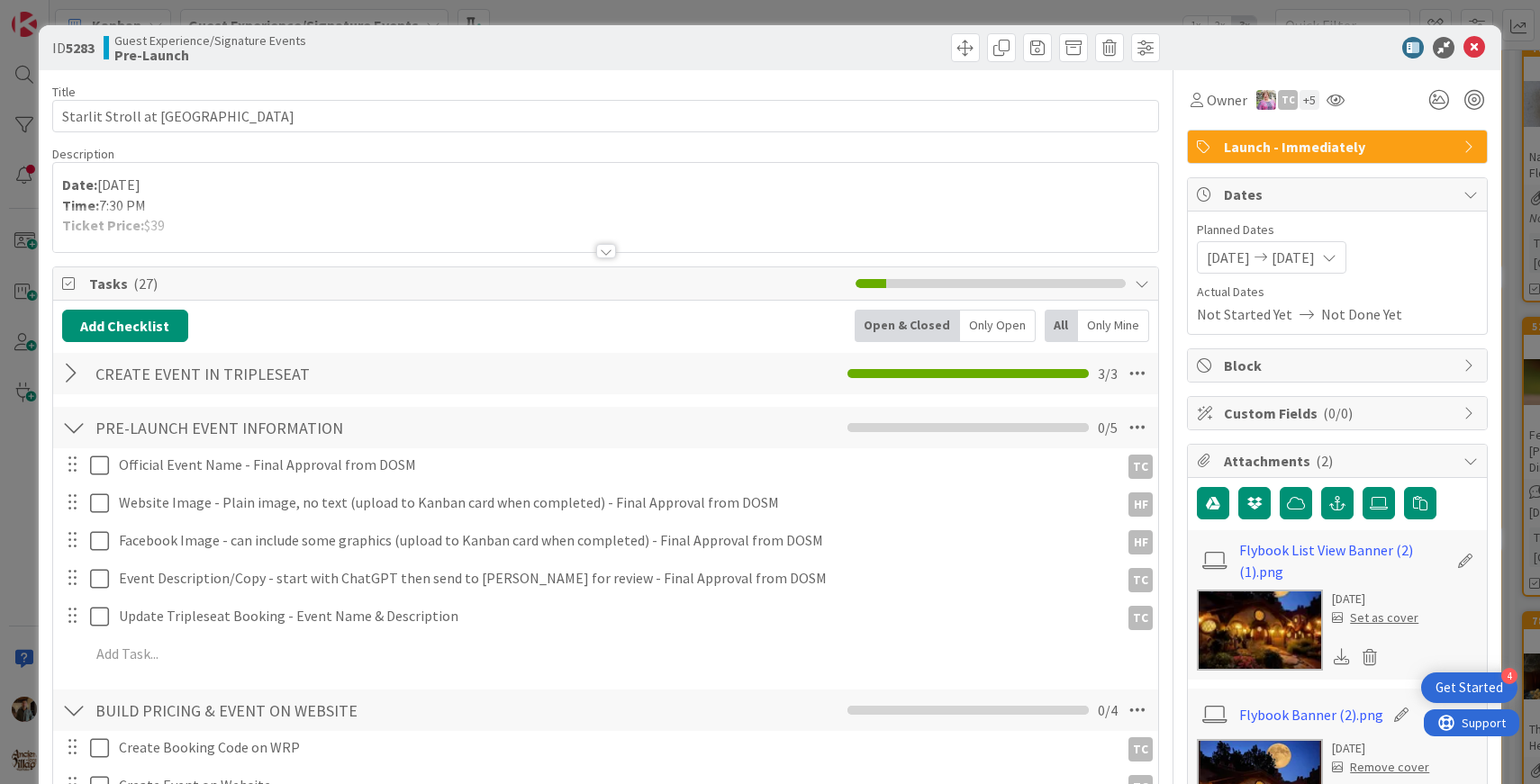
click at [604, 251] on div at bounding box center [606, 250] width 20 height 14
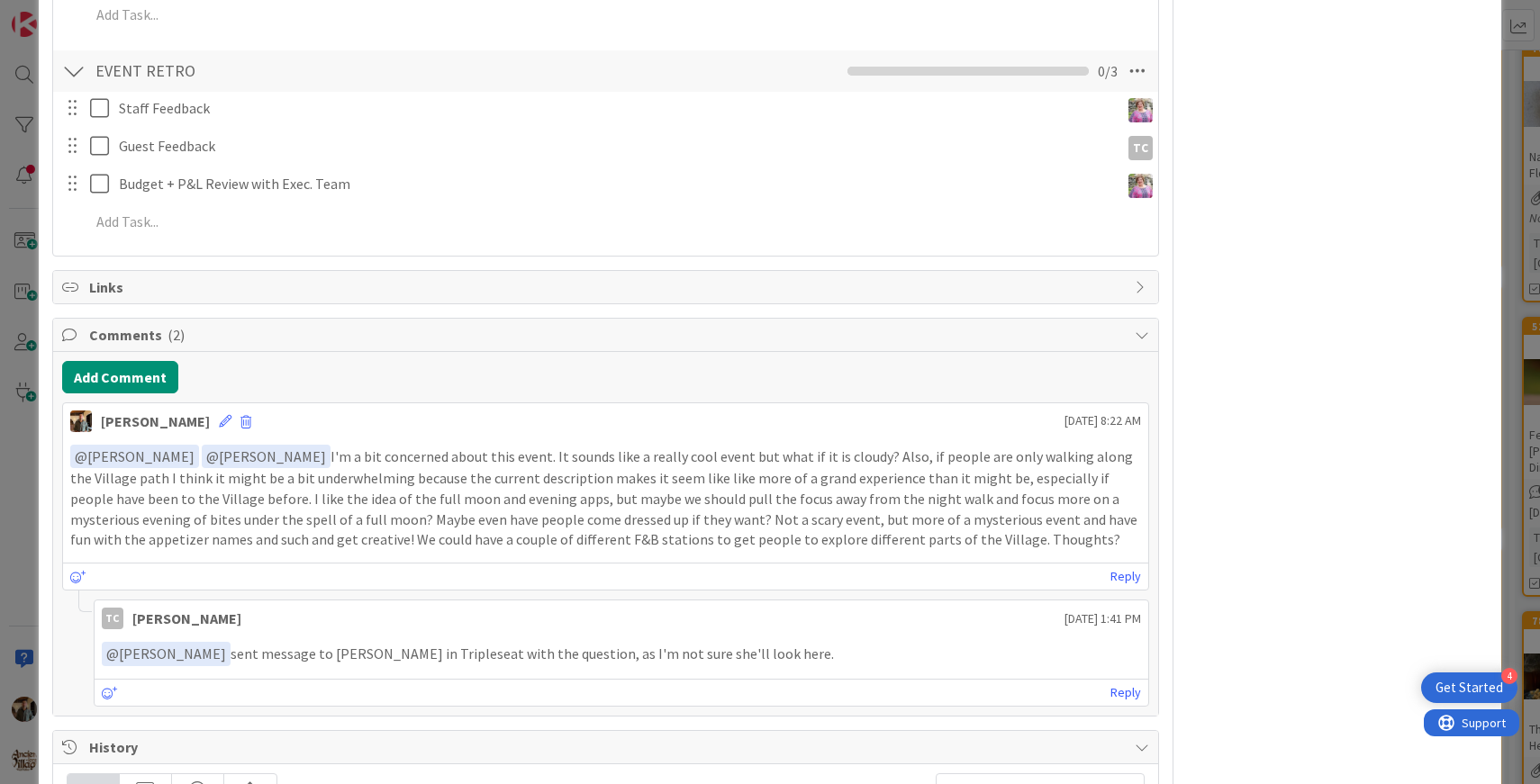
scroll to position [1976, 0]
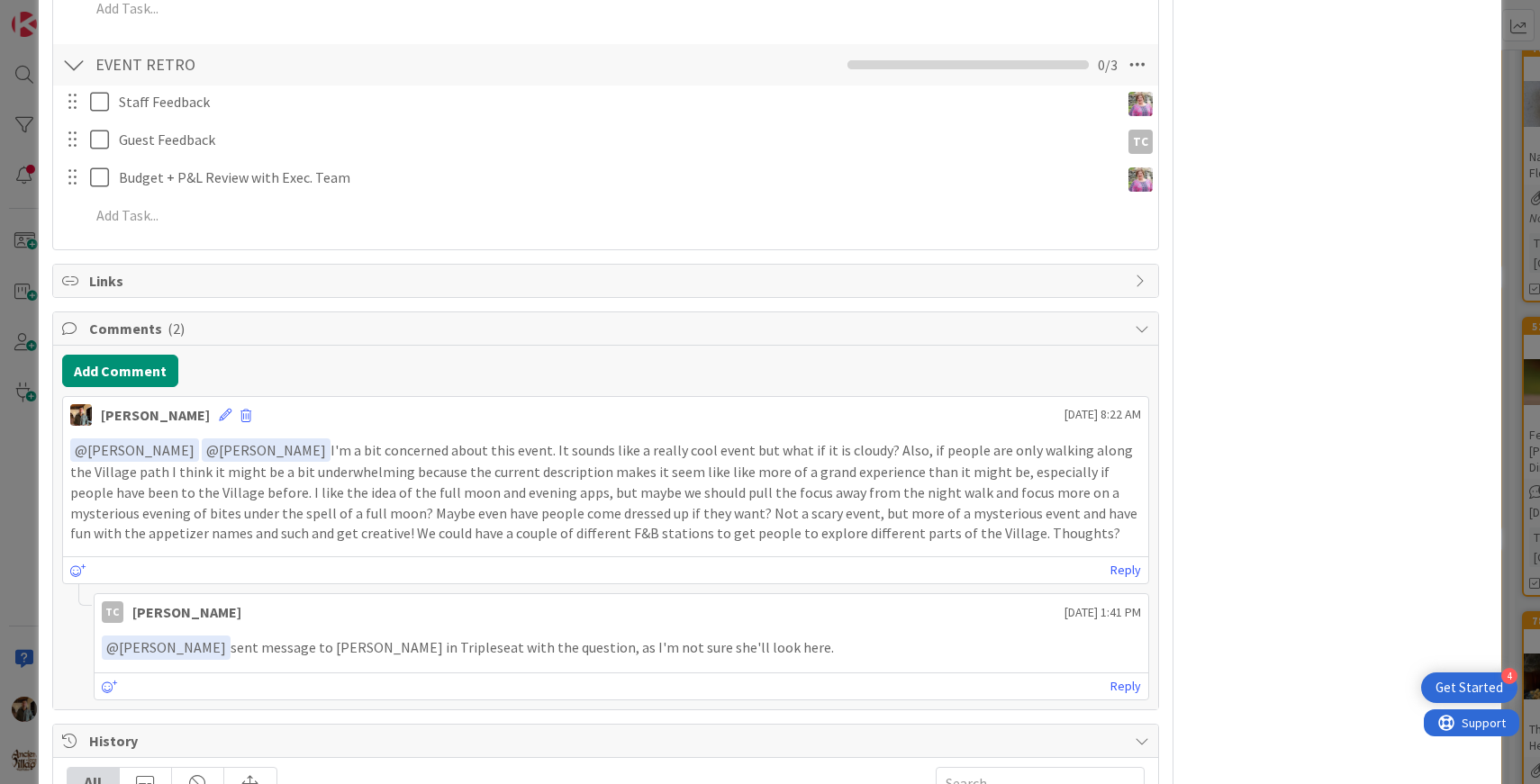
click at [725, 501] on p "﻿ @ Tara Cole ﻿ ﻿ @ Olivia McGhee ﻿ I'm a bit concerned about this event. It so…" at bounding box center [606, 492] width 1072 height 106
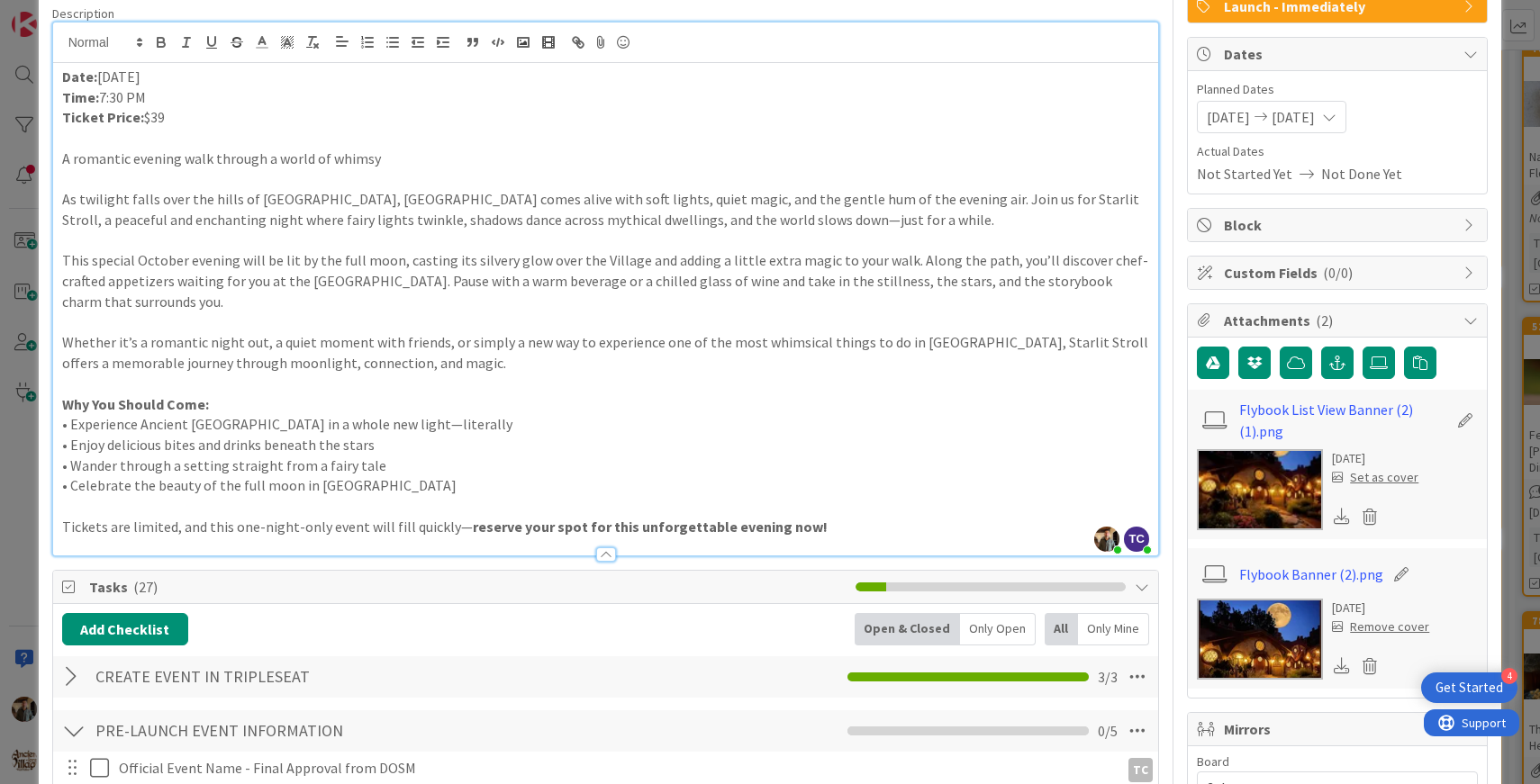
scroll to position [0, 0]
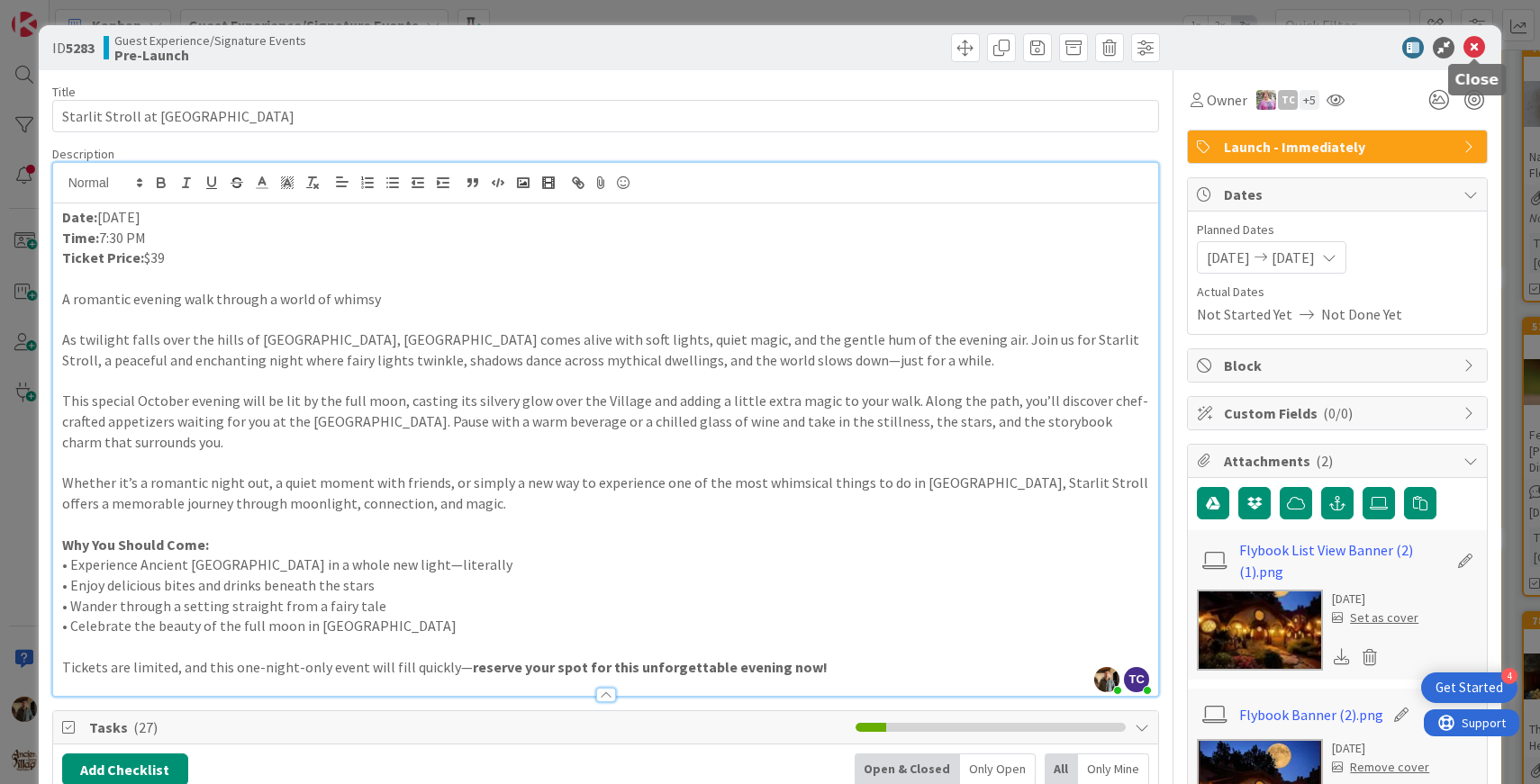
click at [1474, 46] on icon at bounding box center [1474, 47] width 22 height 22
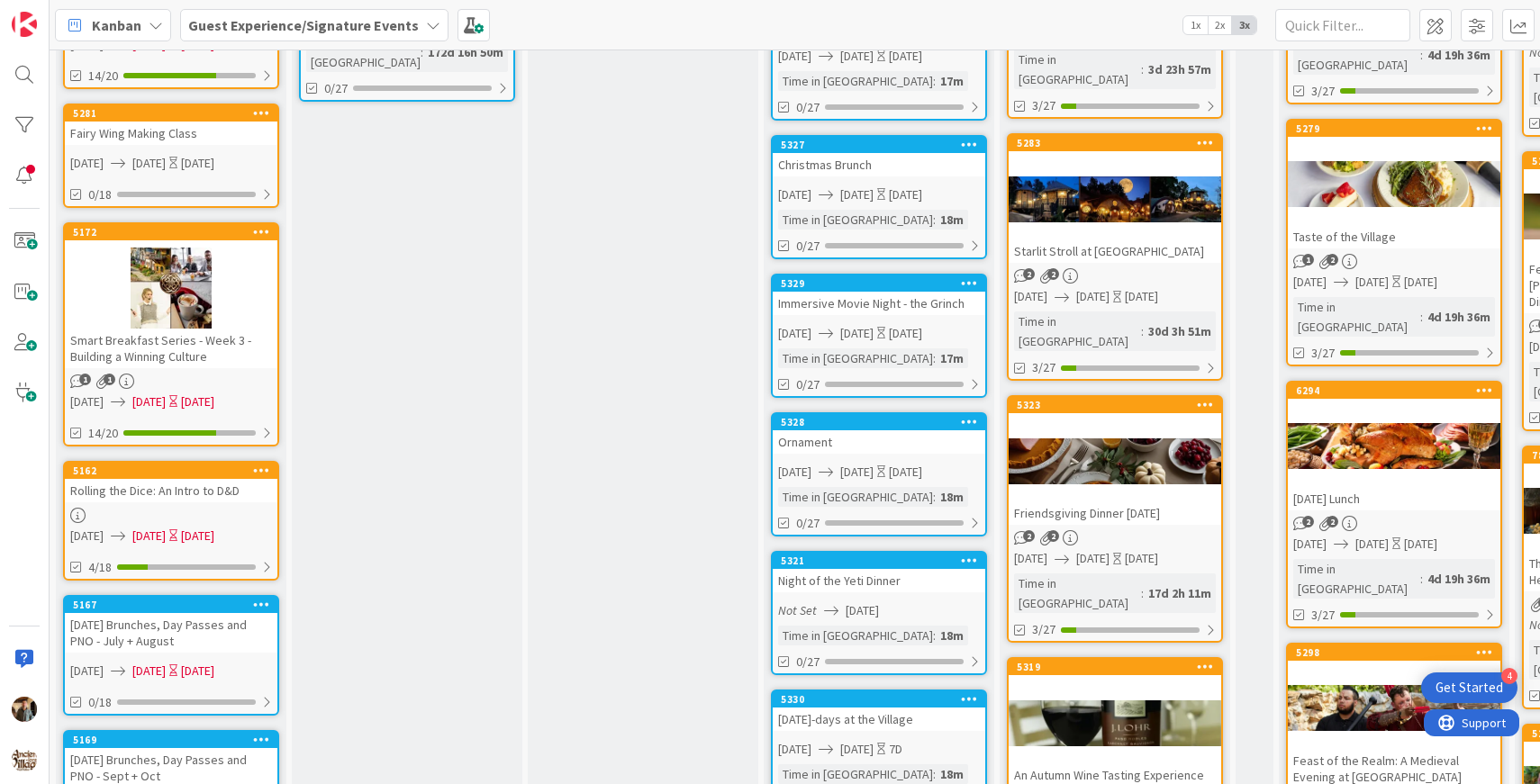
scroll to position [676, 0]
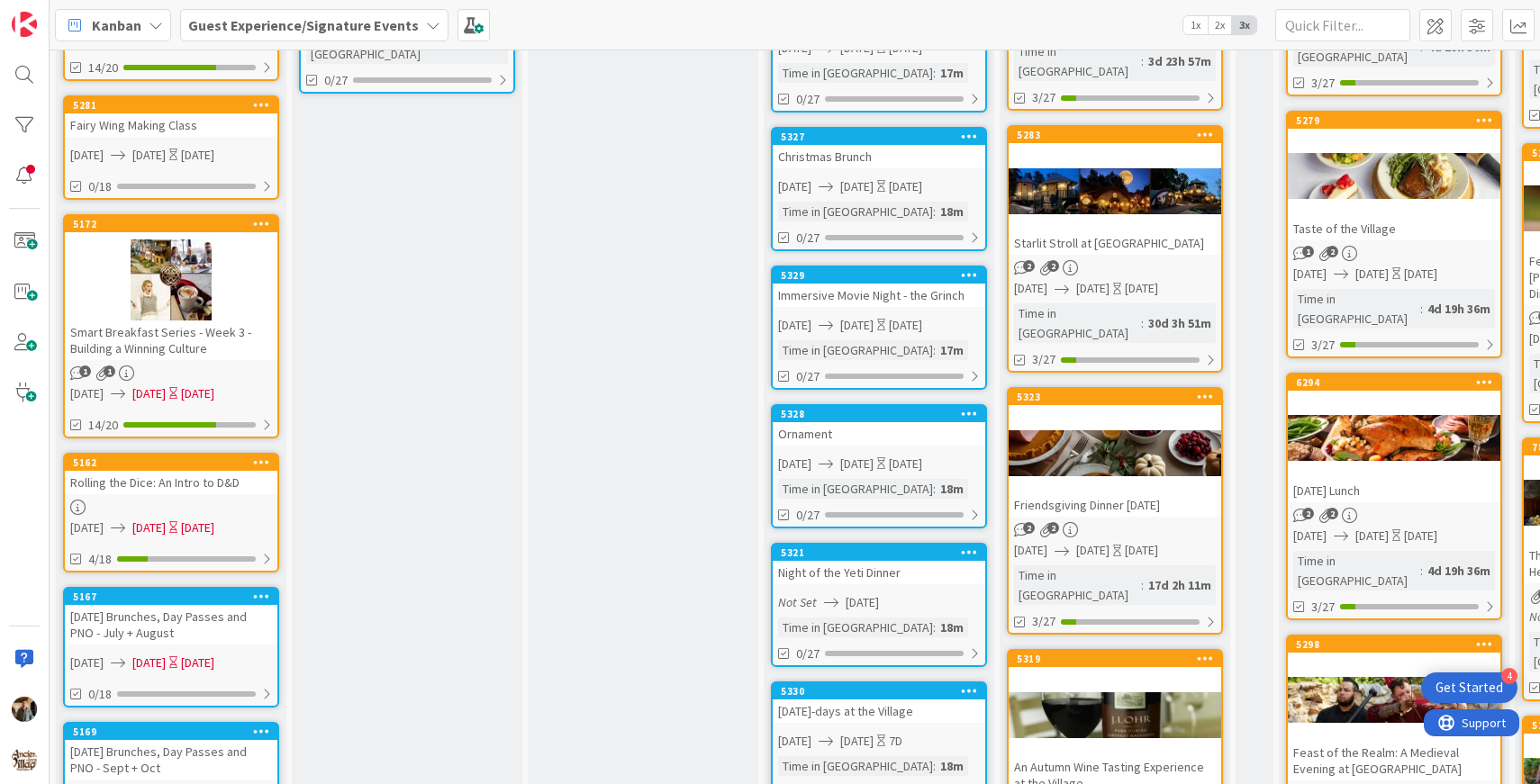
click at [1115, 412] on div at bounding box center [1115, 452] width 212 height 81
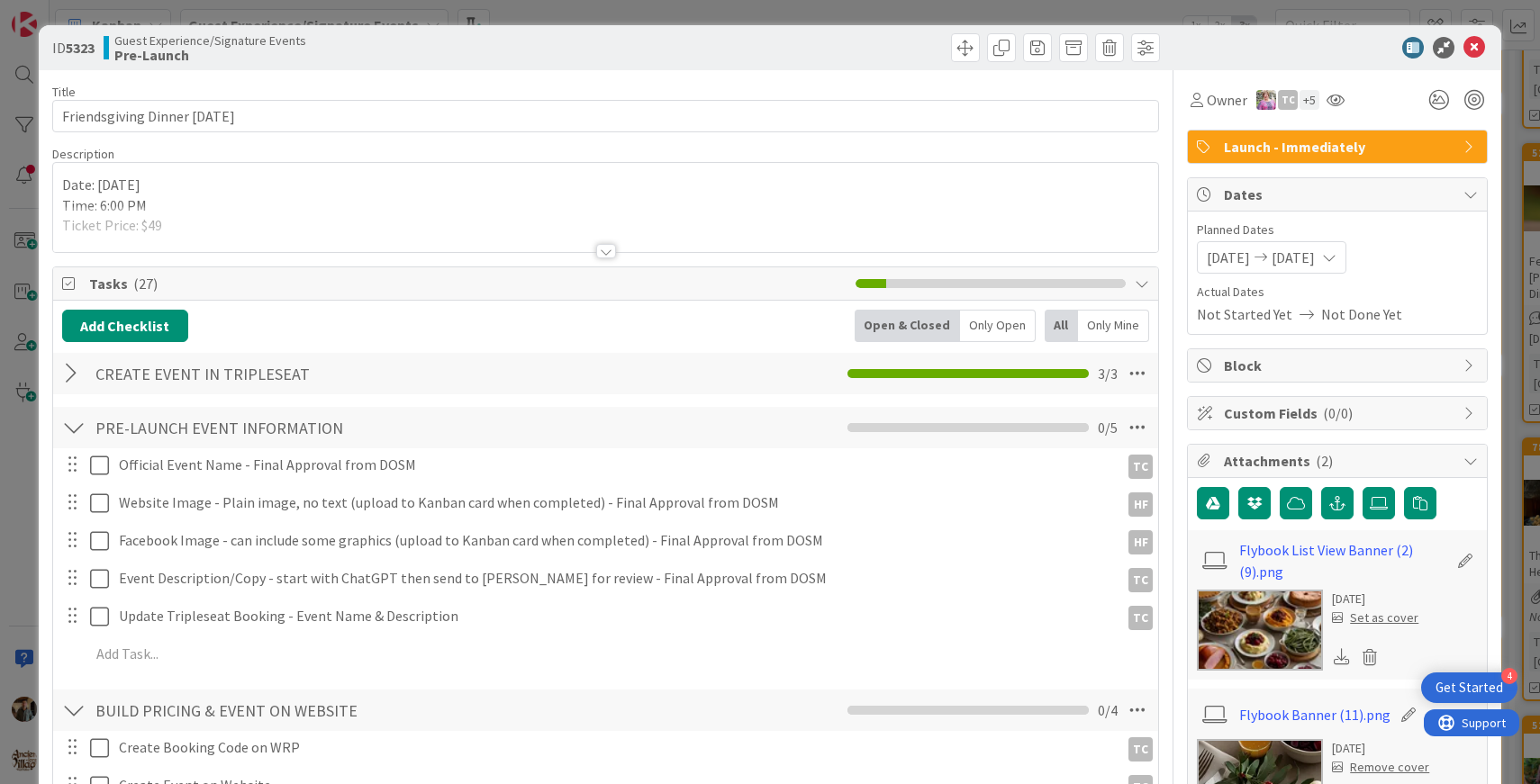
click at [1214, 641] on img at bounding box center [1259, 629] width 126 height 81
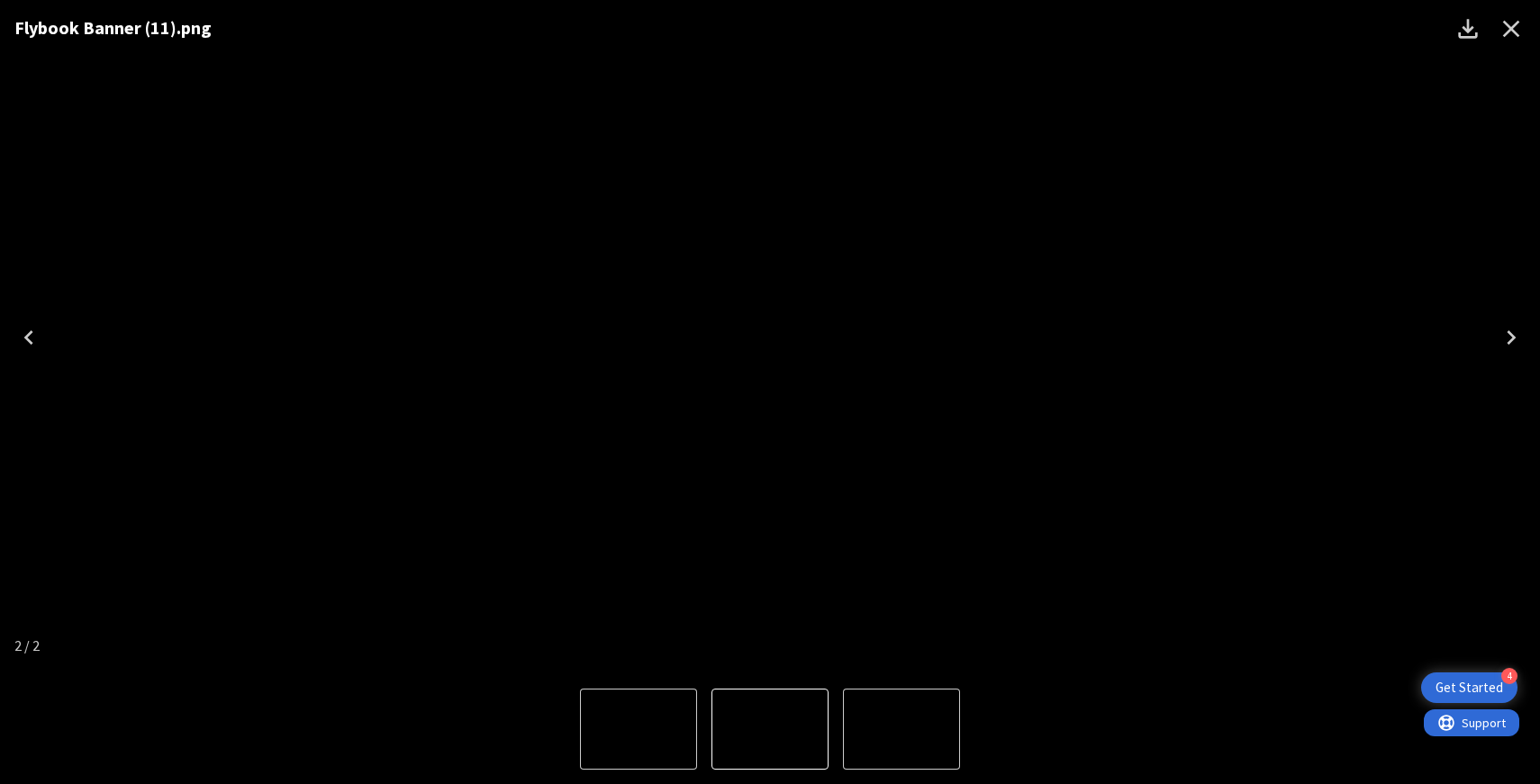
click at [1512, 27] on icon "Close" at bounding box center [1512, 29] width 17 height 17
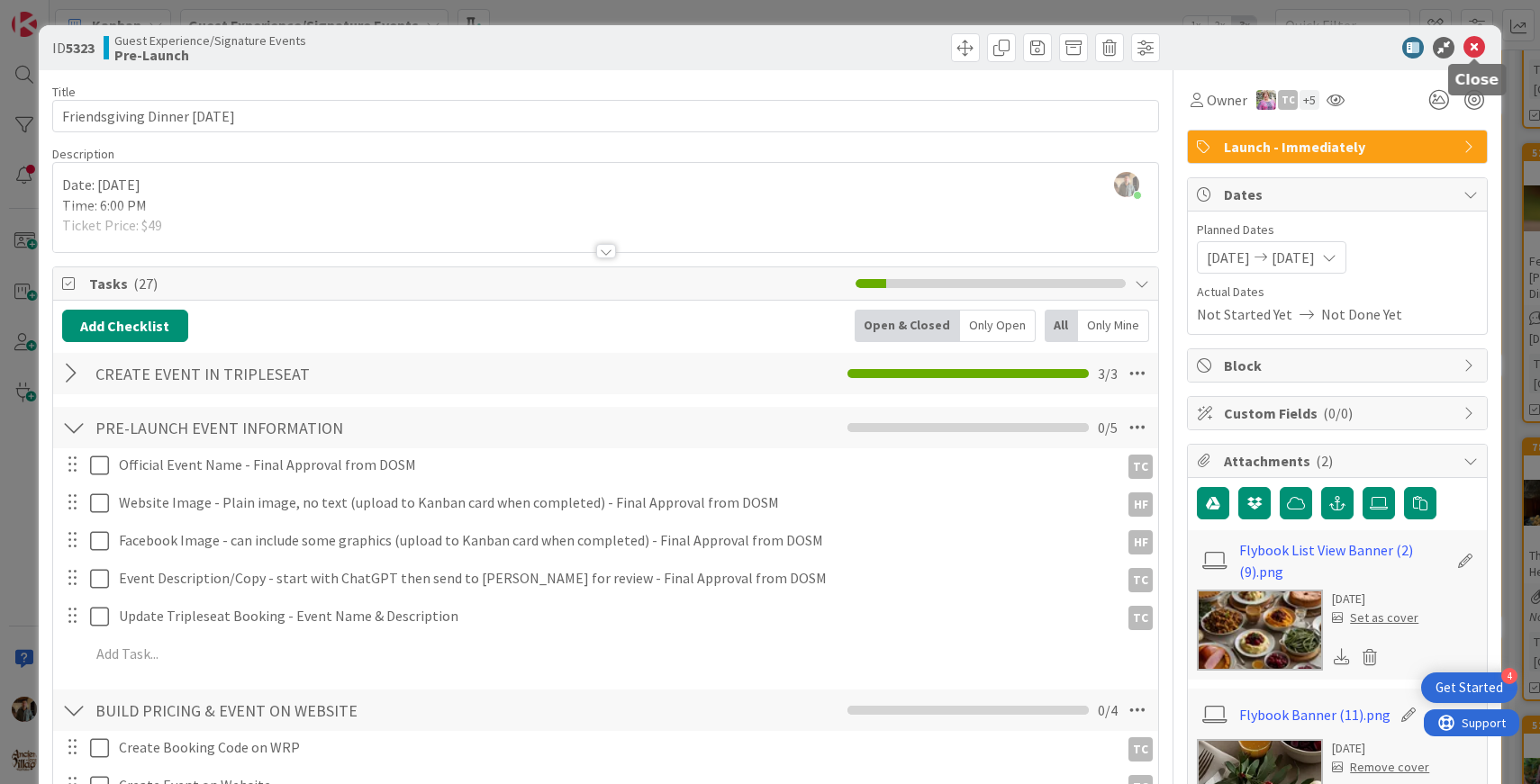
click at [1480, 40] on icon at bounding box center [1474, 47] width 22 height 22
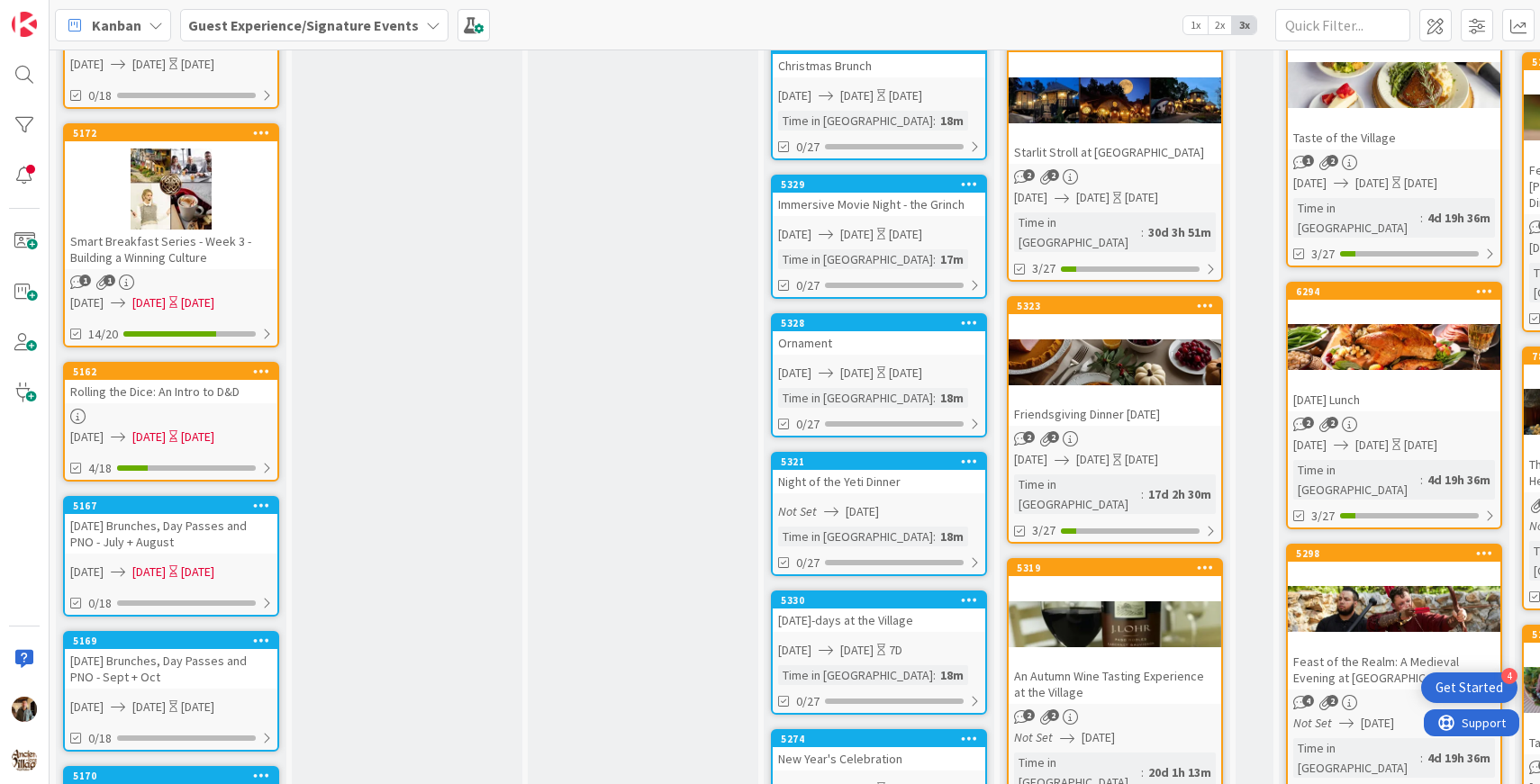
click at [1119, 583] on div at bounding box center [1115, 623] width 212 height 81
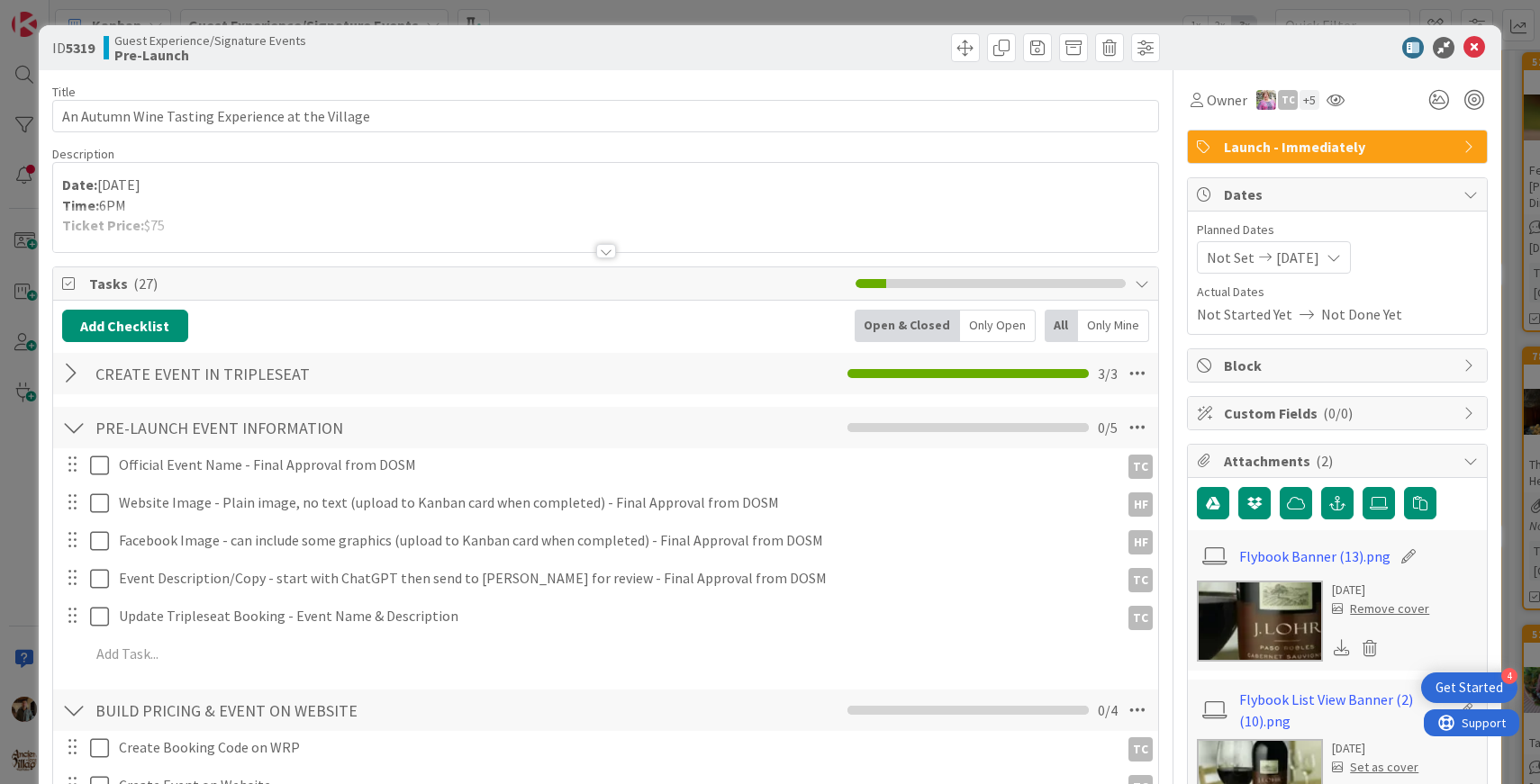
click at [1242, 609] on img at bounding box center [1259, 621] width 126 height 81
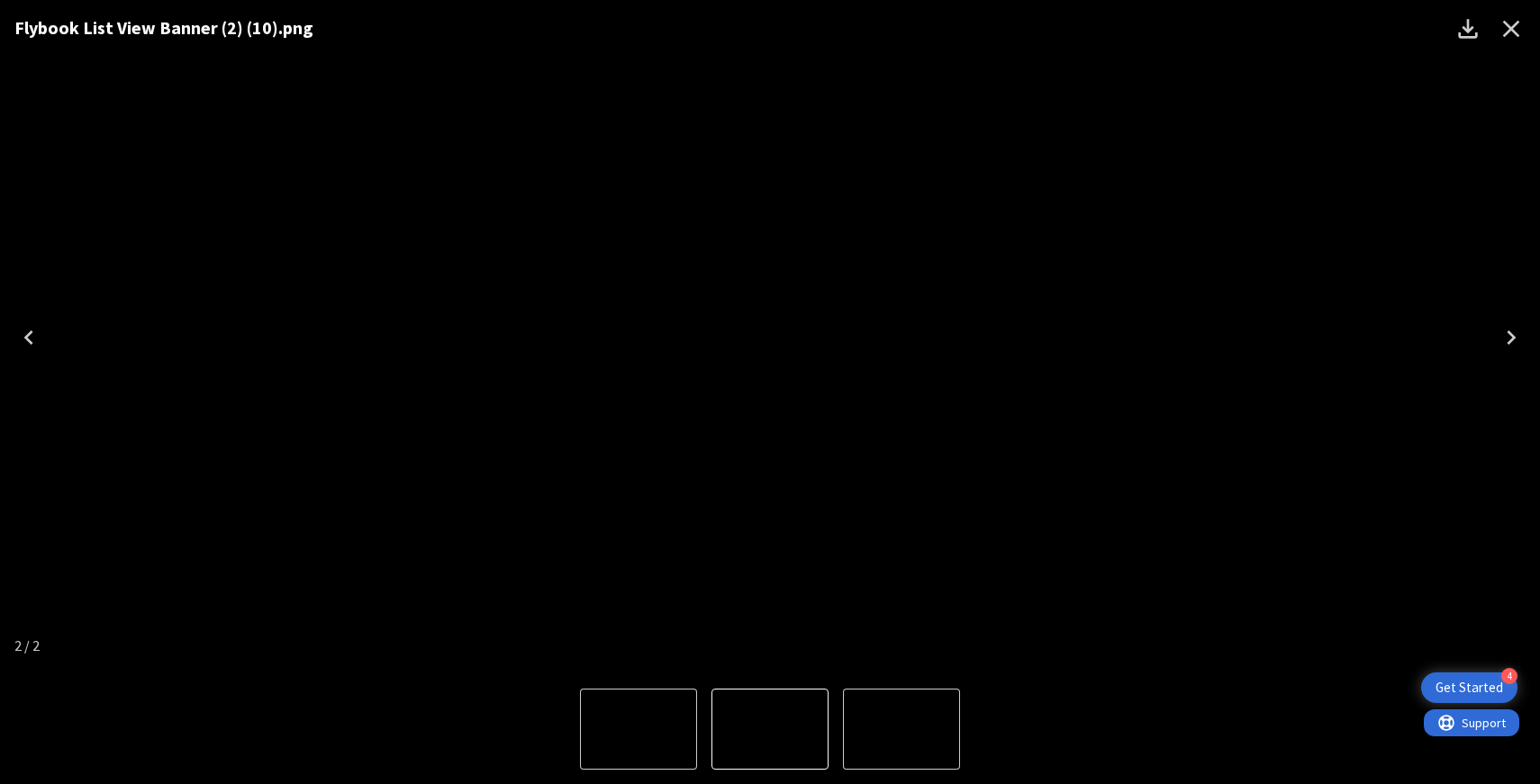
click at [1511, 11] on button "Close" at bounding box center [1512, 29] width 44 height 44
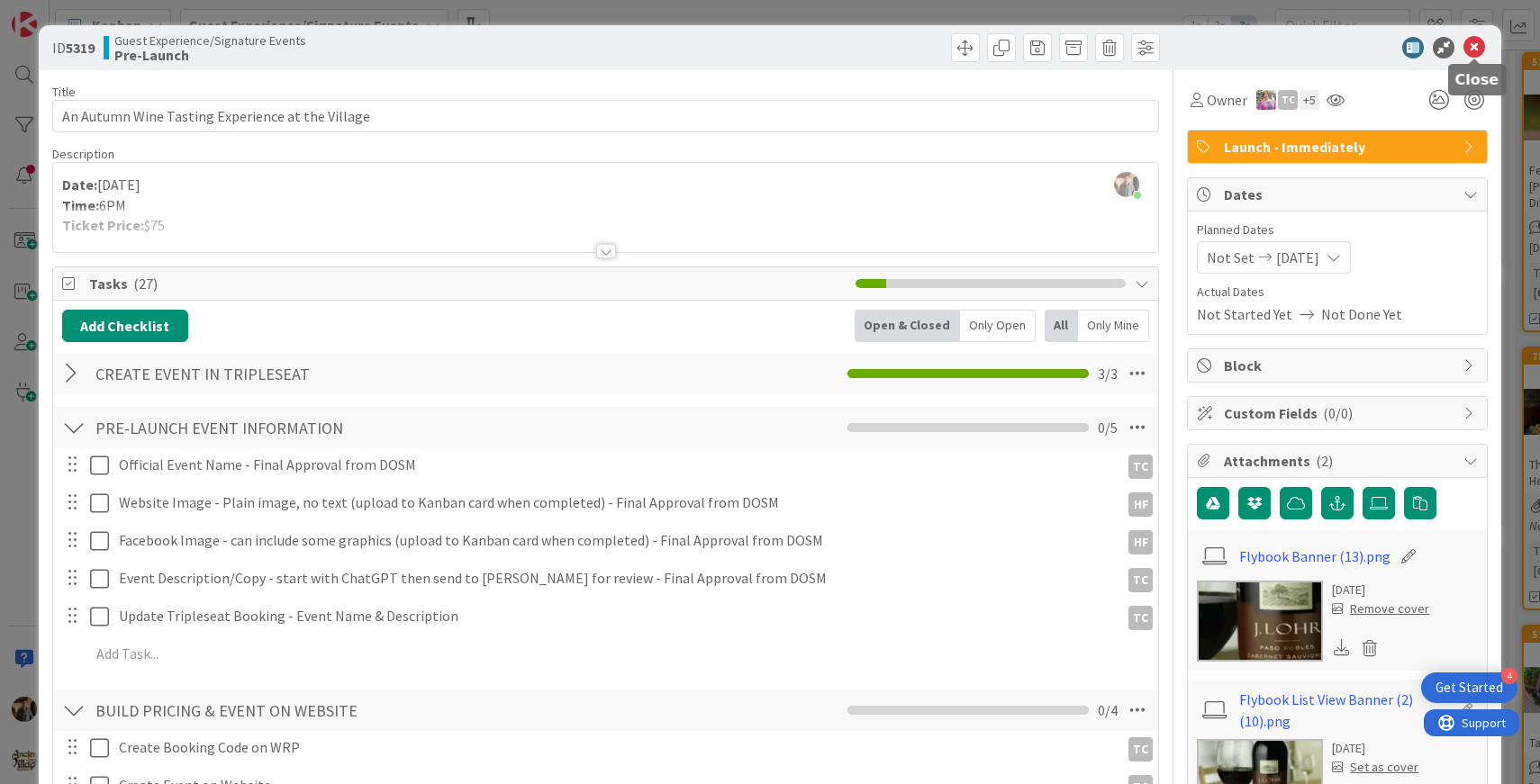
click at [1482, 41] on icon at bounding box center [1474, 47] width 22 height 22
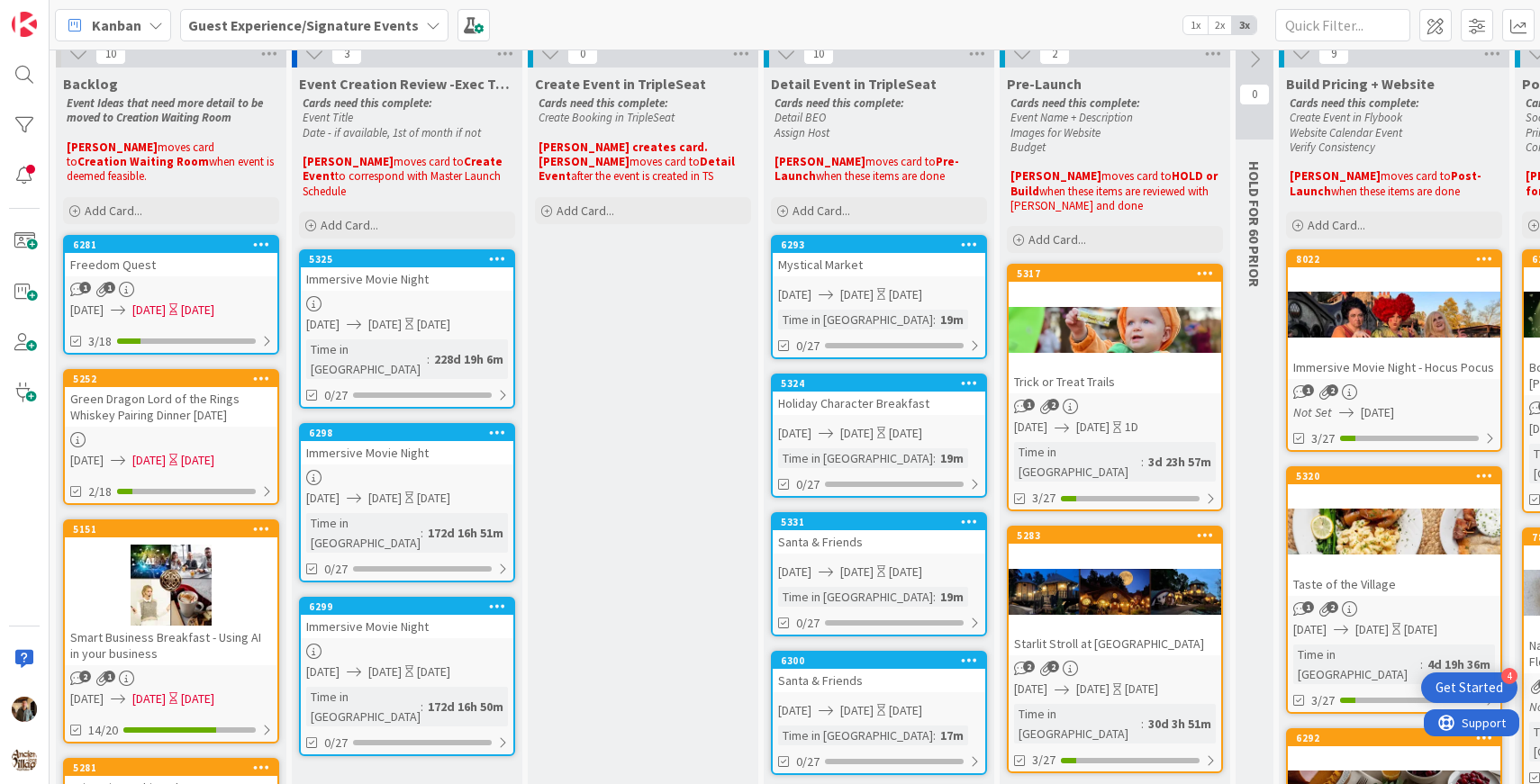
scroll to position [12, 0]
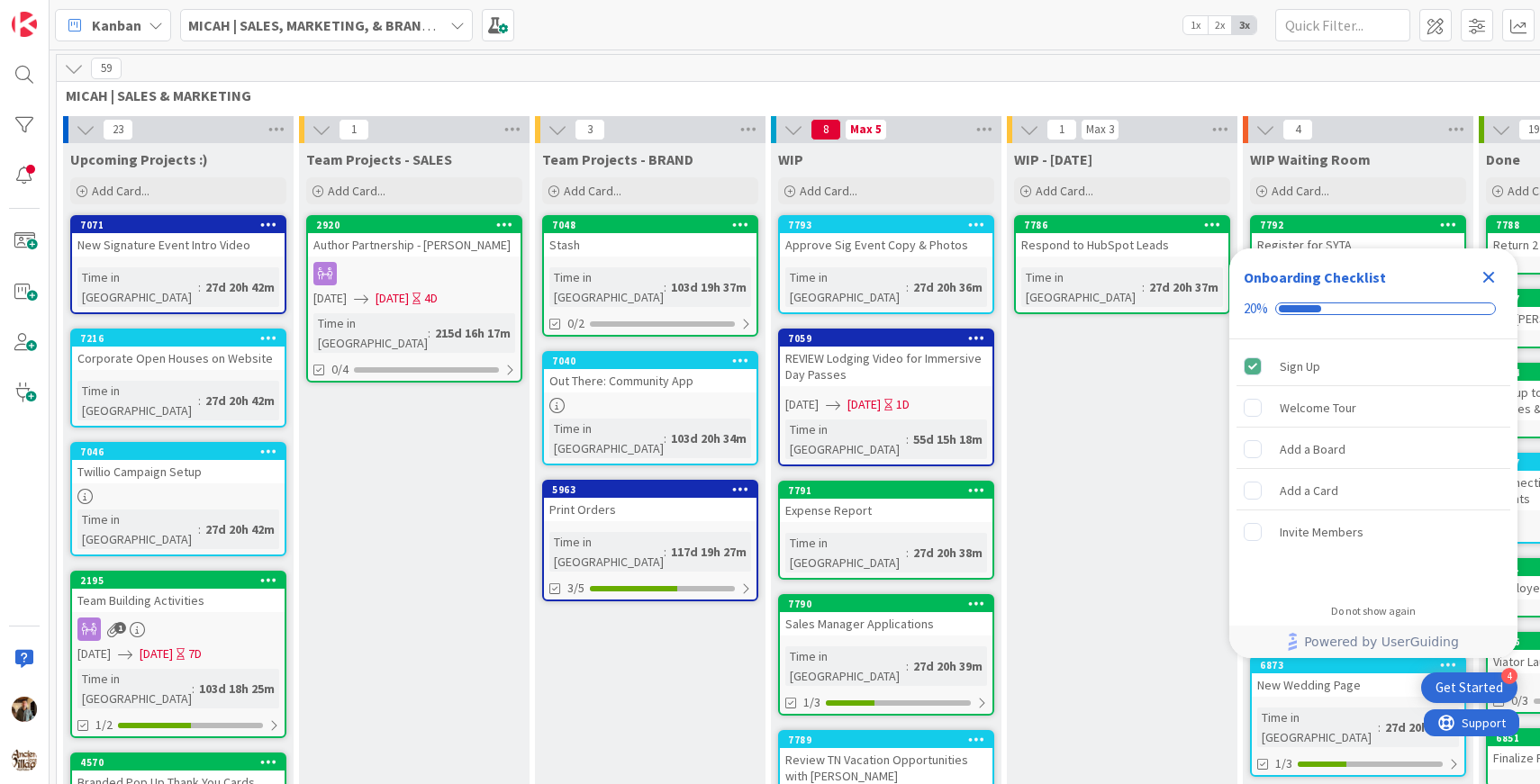
click at [320, 27] on b "MICAH | SALES, MARKETING, & BRAND STRATEGY" at bounding box center [344, 25] width 313 height 18
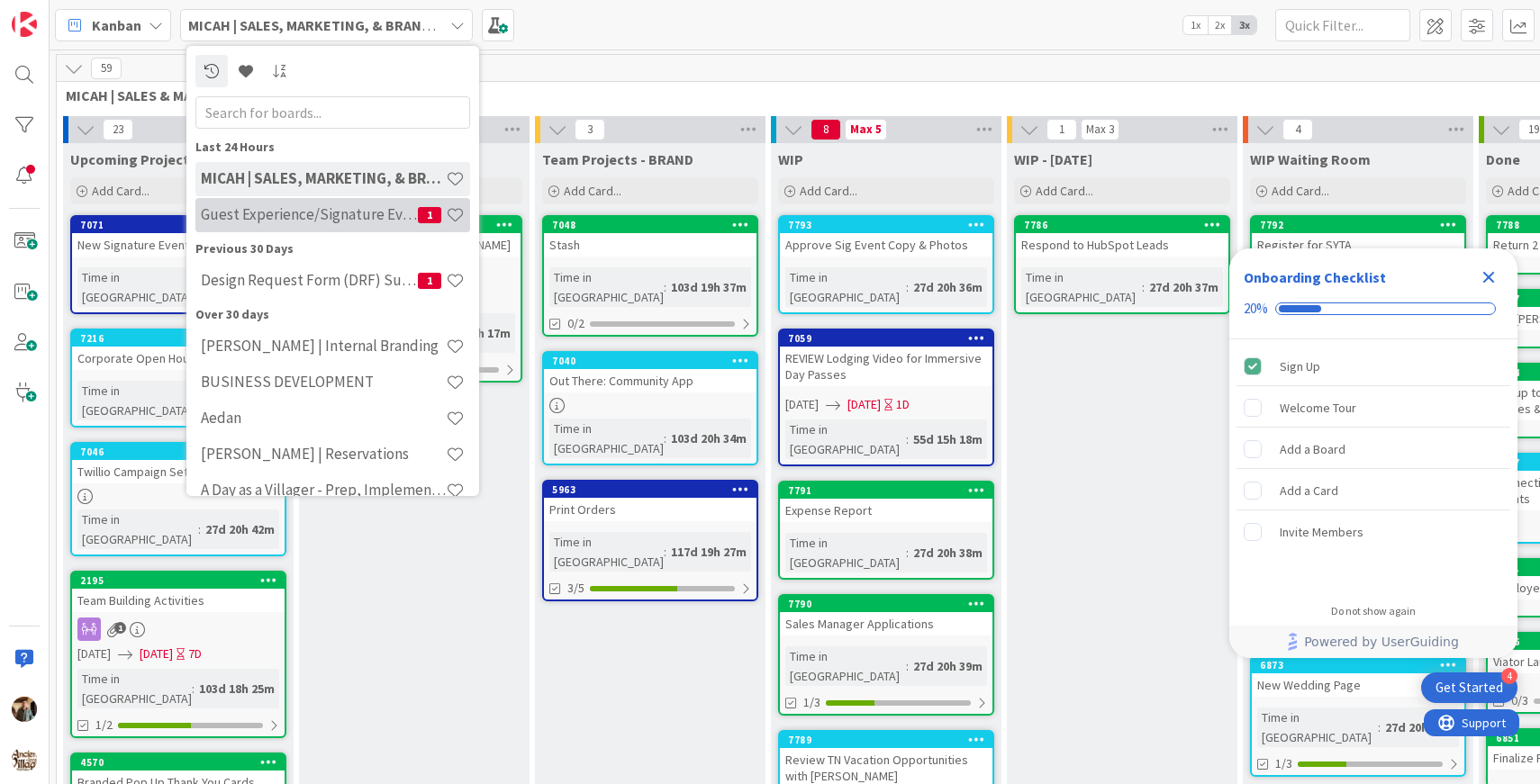
click at [317, 216] on h4 "Guest Experience/Signature Events" at bounding box center [309, 214] width 217 height 18
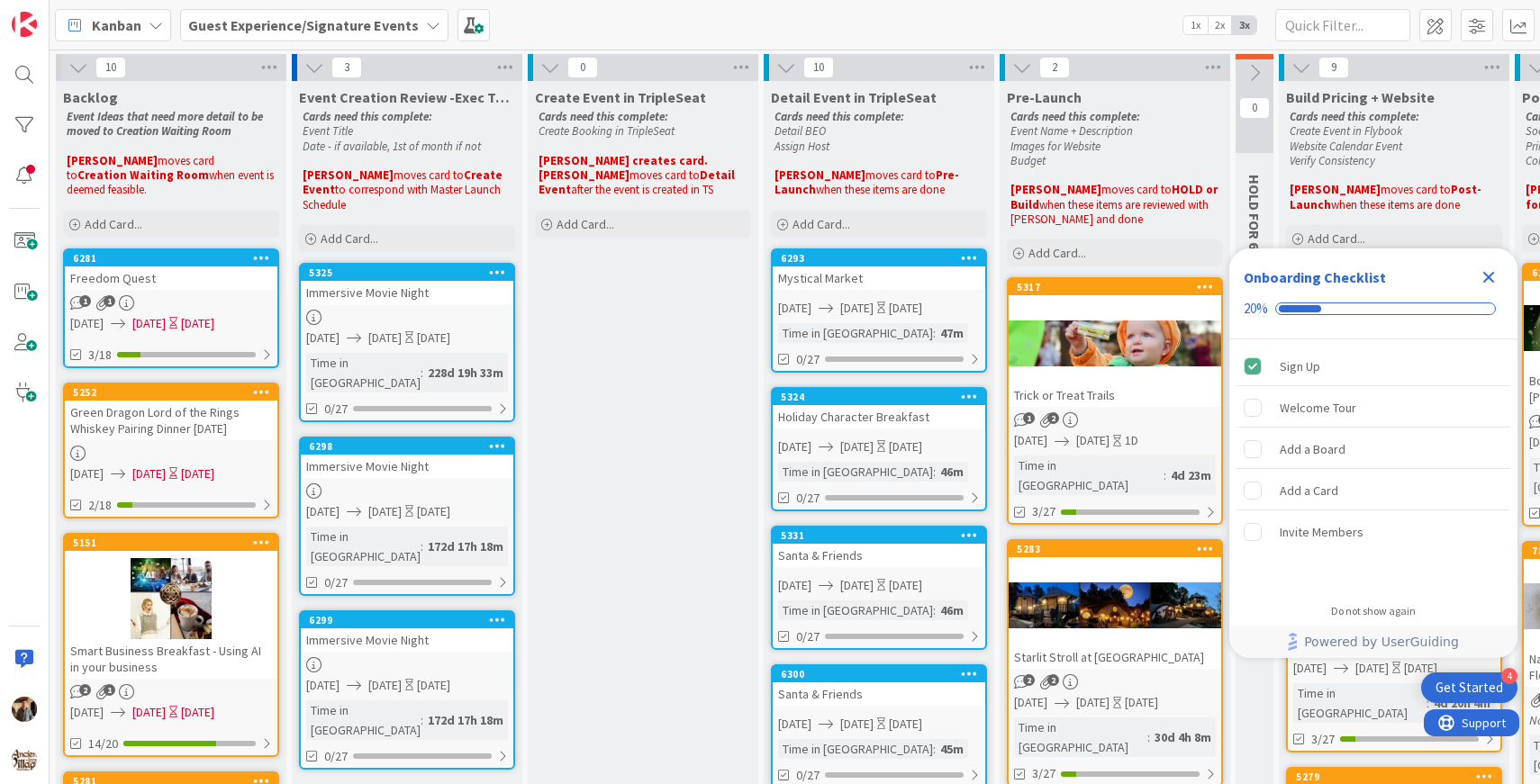
click at [1133, 387] on div "Trick or Treat Trails" at bounding box center [1115, 395] width 212 height 24
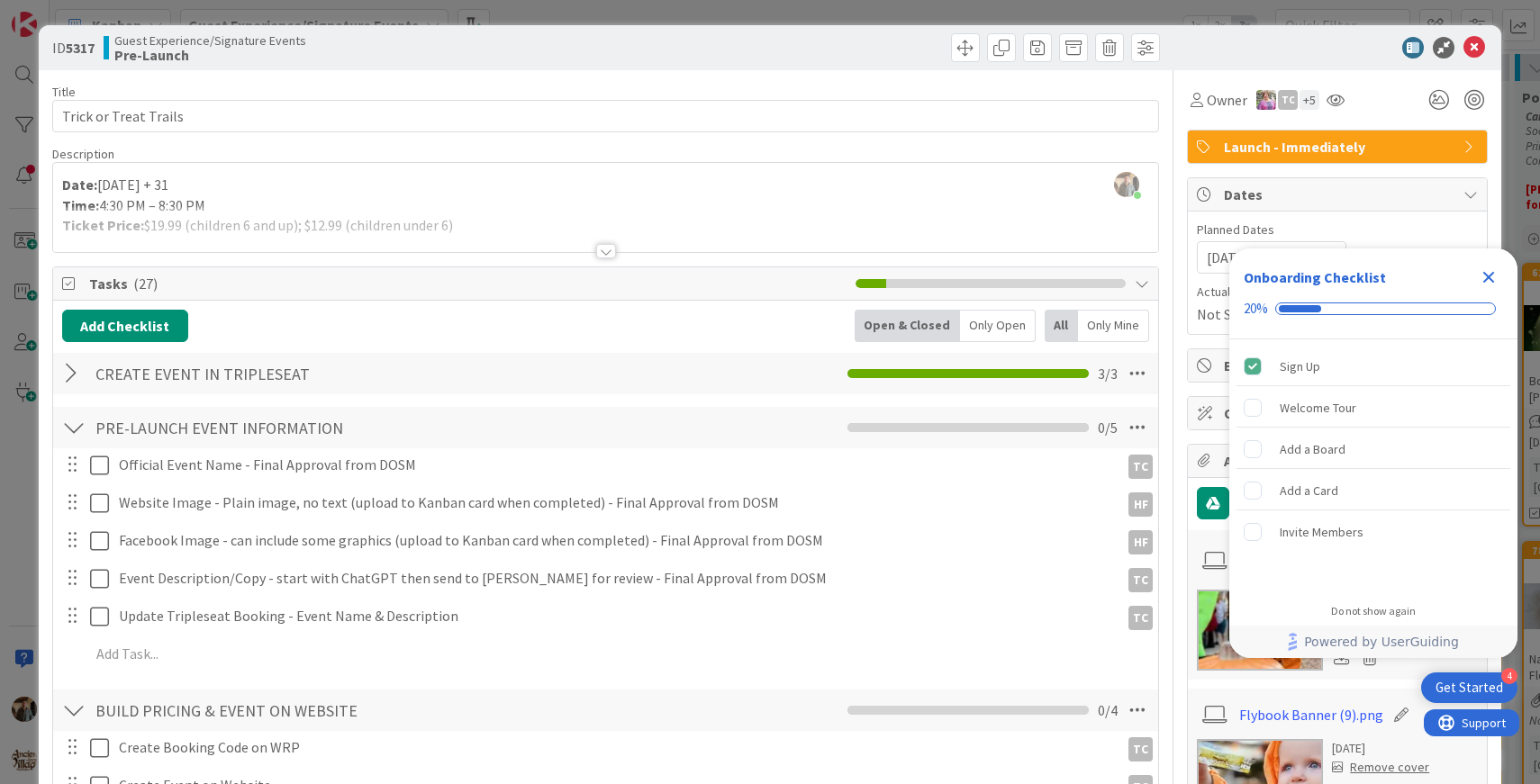
click at [602, 256] on div at bounding box center [606, 250] width 20 height 14
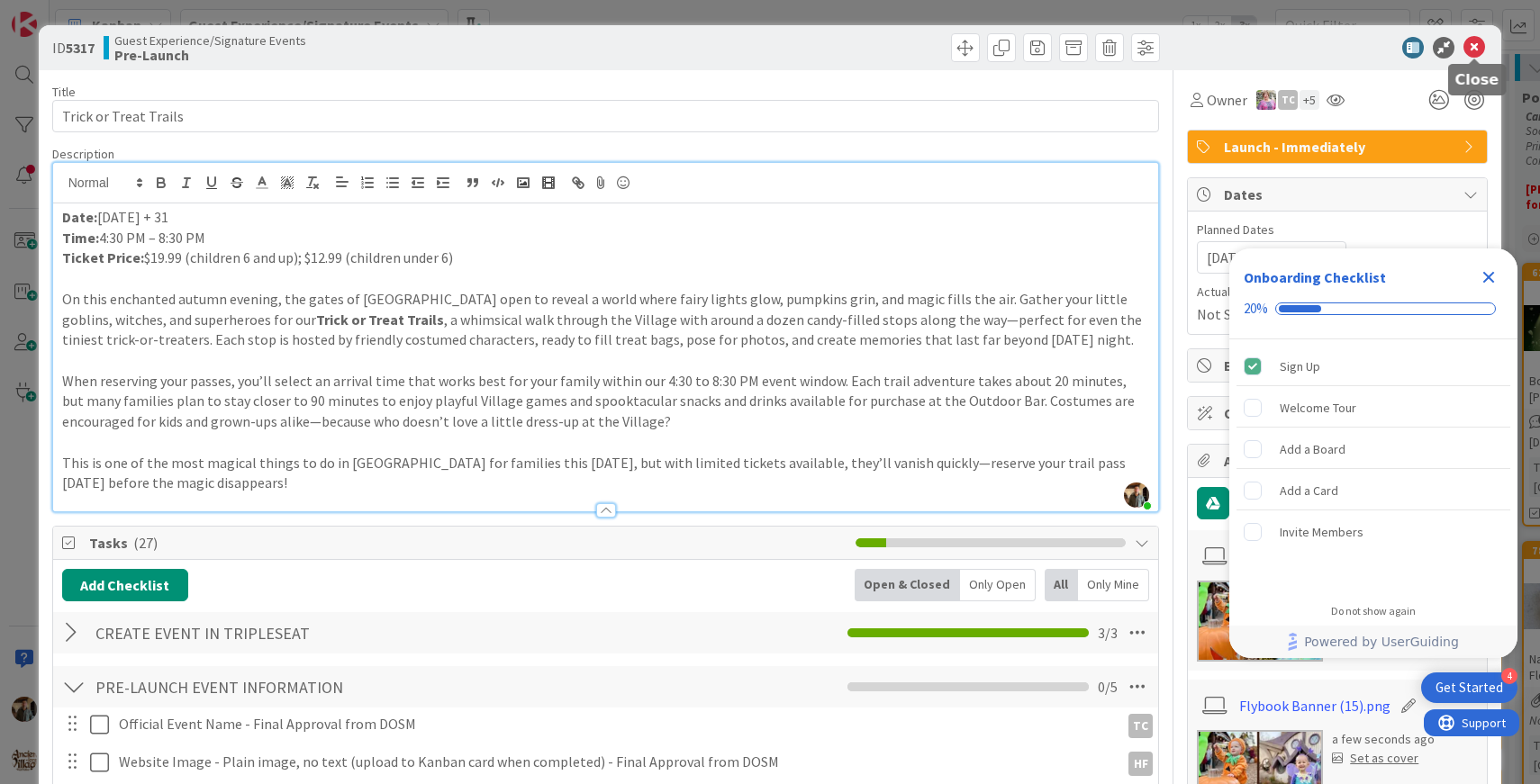
click at [1471, 50] on icon at bounding box center [1474, 47] width 22 height 22
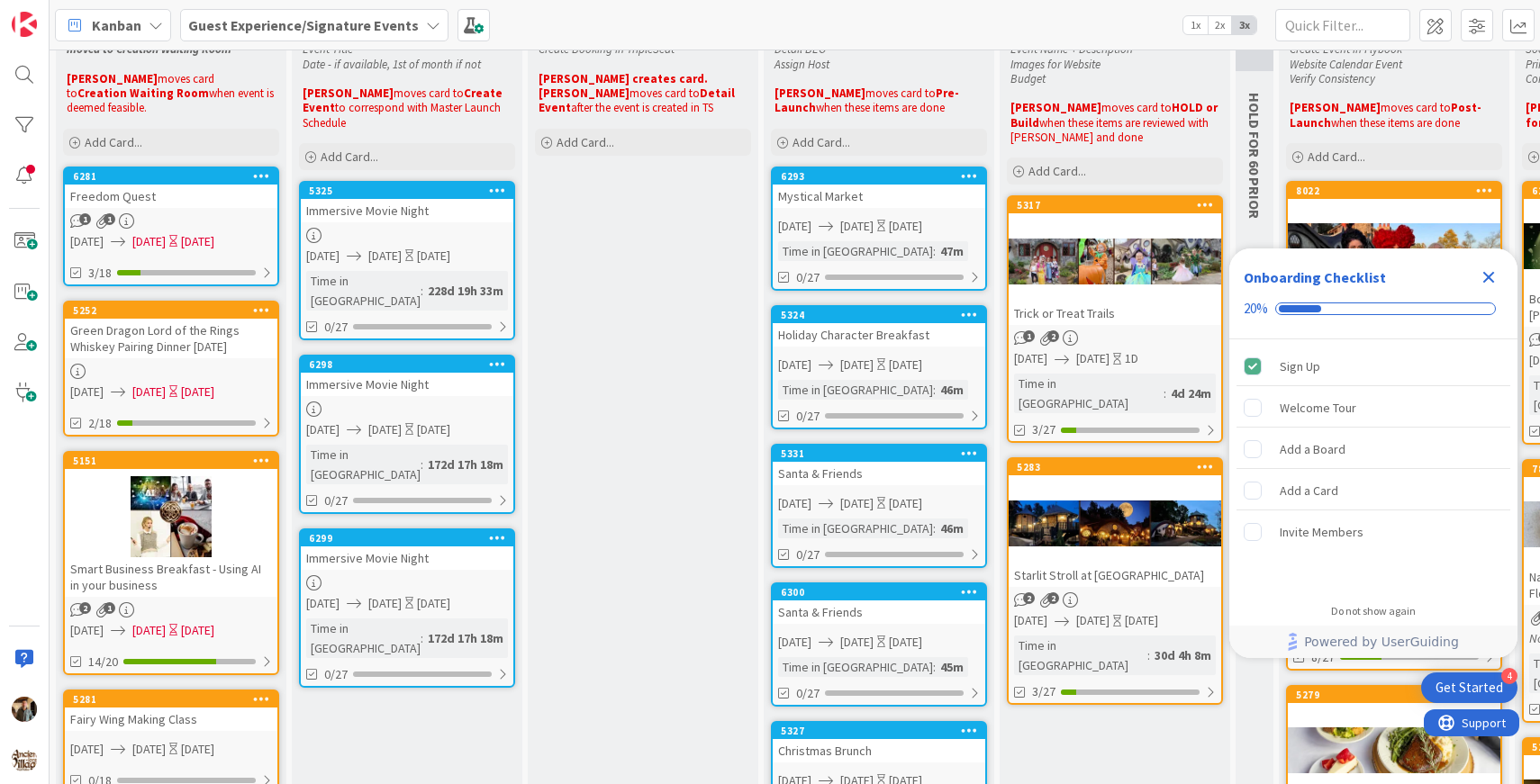
click at [1140, 505] on div at bounding box center [1115, 522] width 212 height 81
